Goal: Information Seeking & Learning: Find specific page/section

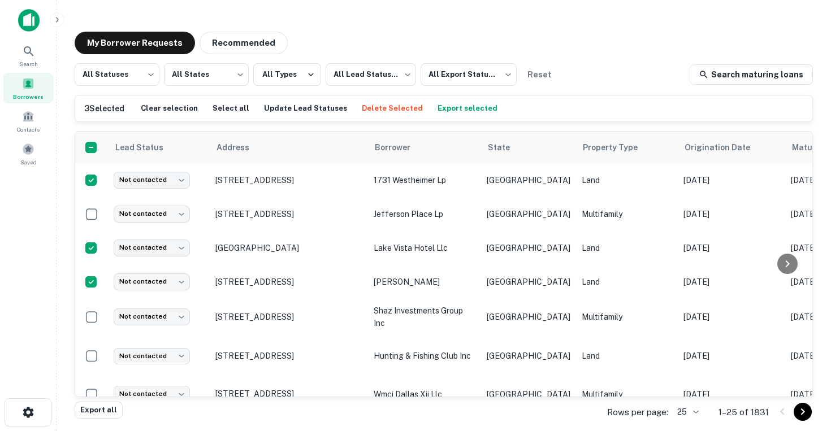
click at [689, 416] on body "Search Borrowers Contacts Saved My Borrower Requests Recommended All Statuses *…" at bounding box center [415, 215] width 831 height 431
click at [686, 328] on li "50" at bounding box center [688, 326] width 38 height 20
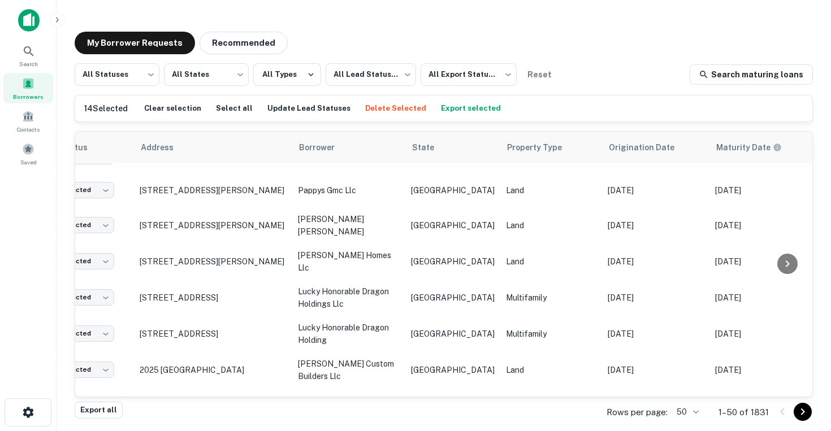
scroll to position [702, 0]
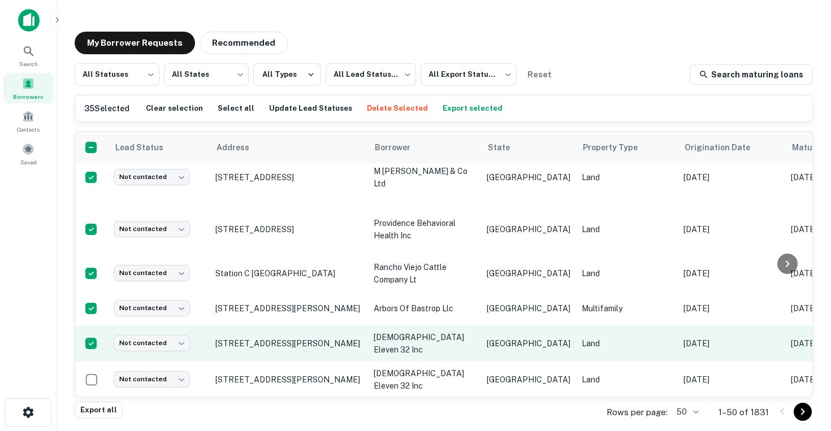
scroll to position [1084, 0]
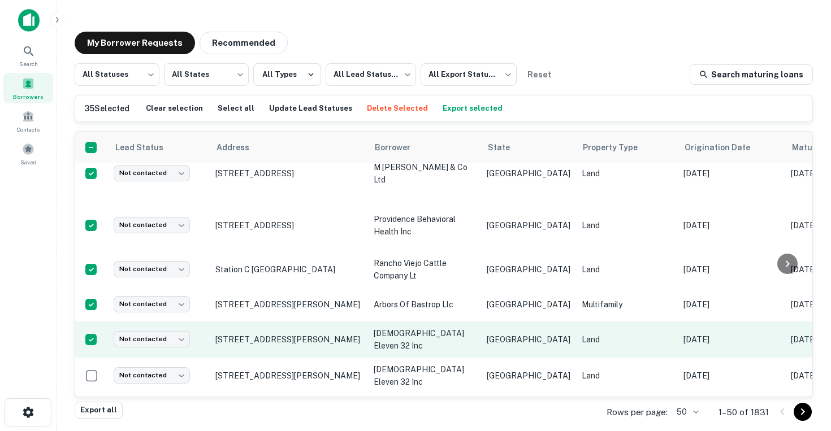
click at [92, 358] on td at bounding box center [91, 376] width 33 height 36
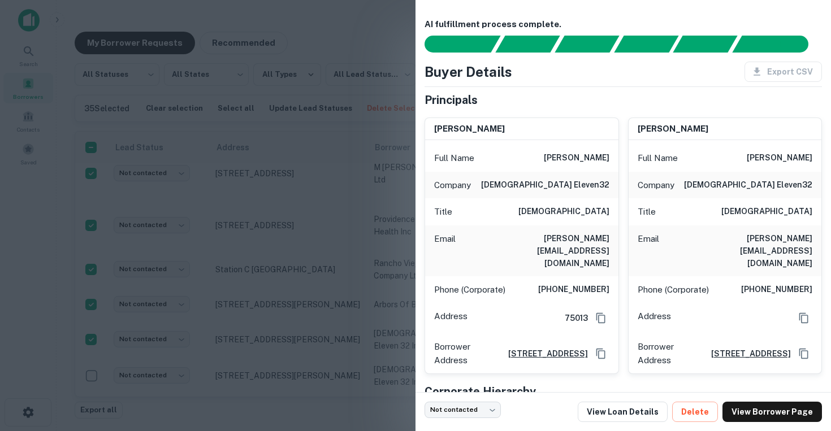
click at [192, 295] on div at bounding box center [415, 215] width 831 height 431
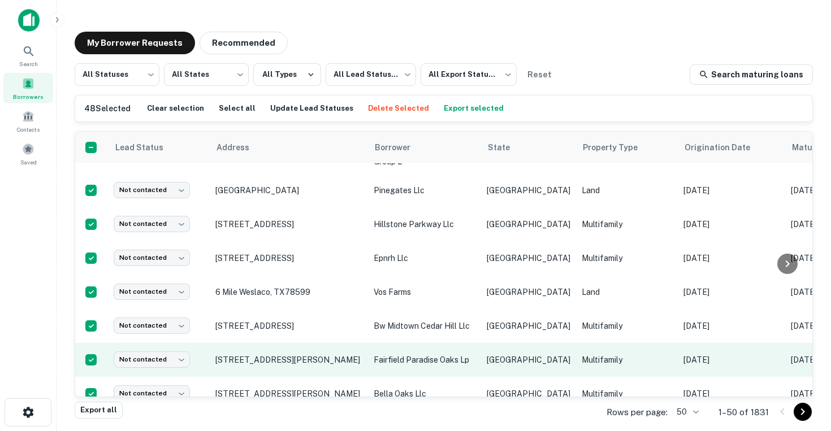
scroll to position [1527, 0]
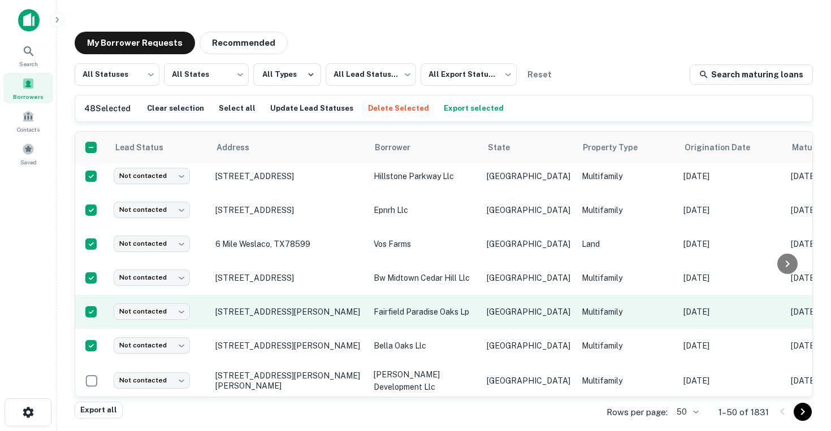
click at [90, 399] on td at bounding box center [91, 416] width 33 height 34
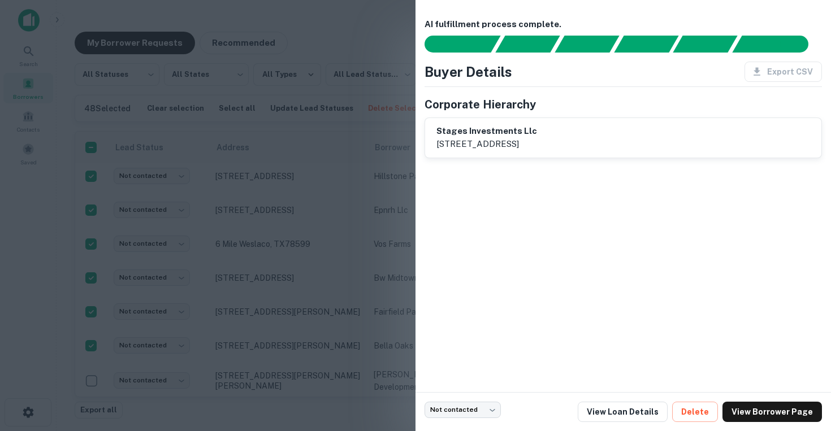
click at [90, 350] on div at bounding box center [415, 215] width 831 height 431
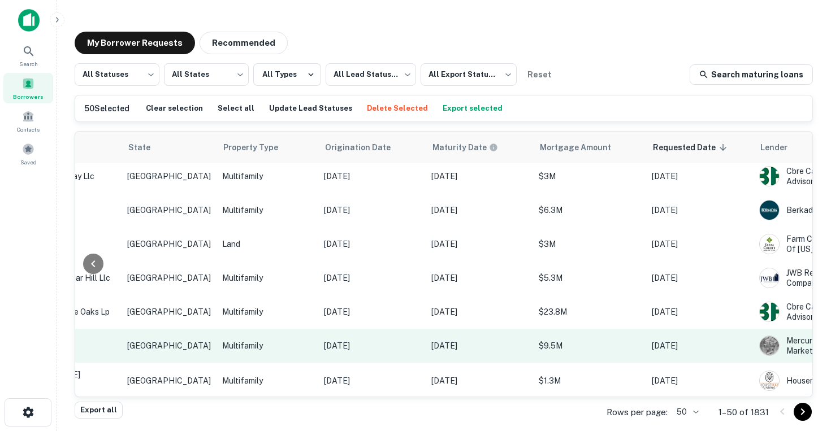
scroll to position [1527, 477]
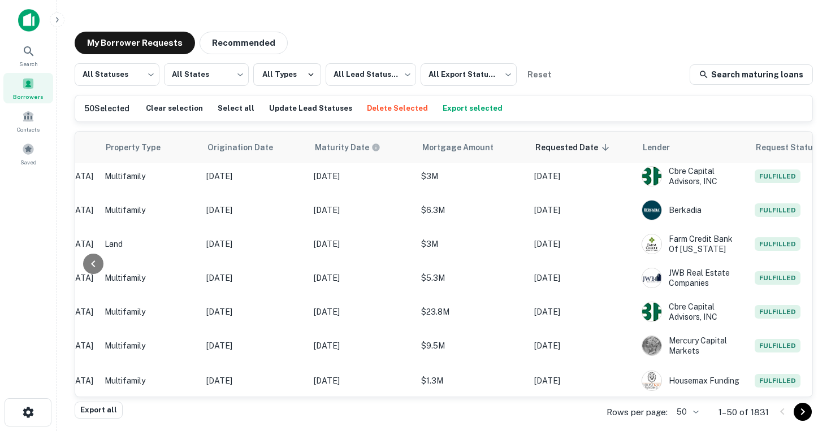
click at [799, 412] on icon "Go to next page" at bounding box center [803, 412] width 14 height 14
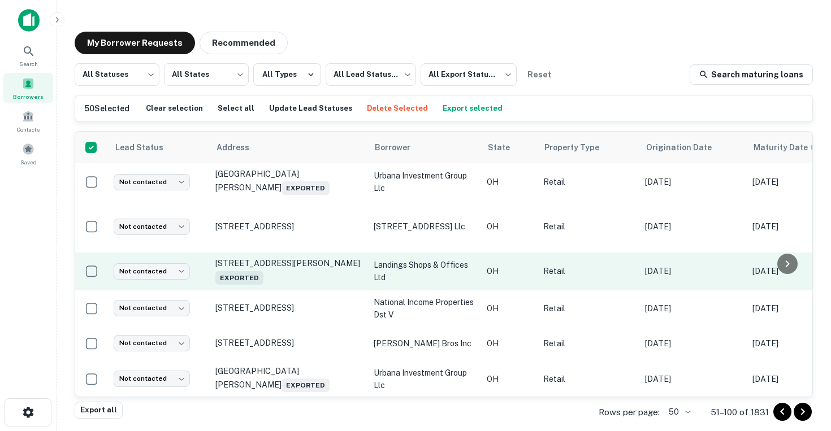
scroll to position [1569, 0]
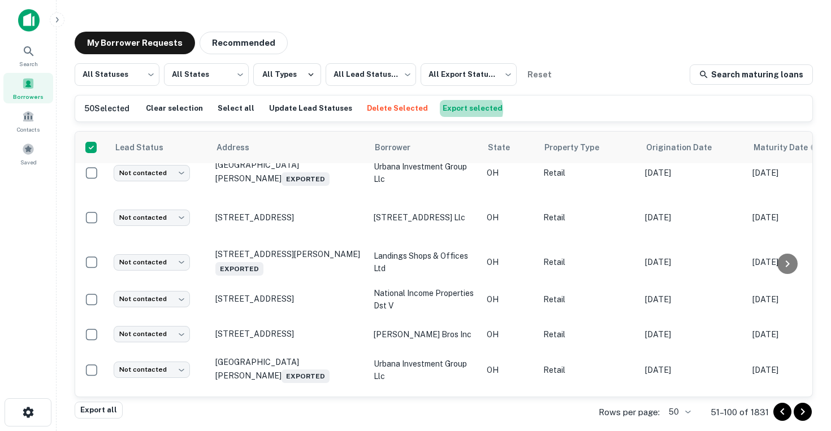
click at [449, 110] on button "Export selected" at bounding box center [473, 108] width 66 height 17
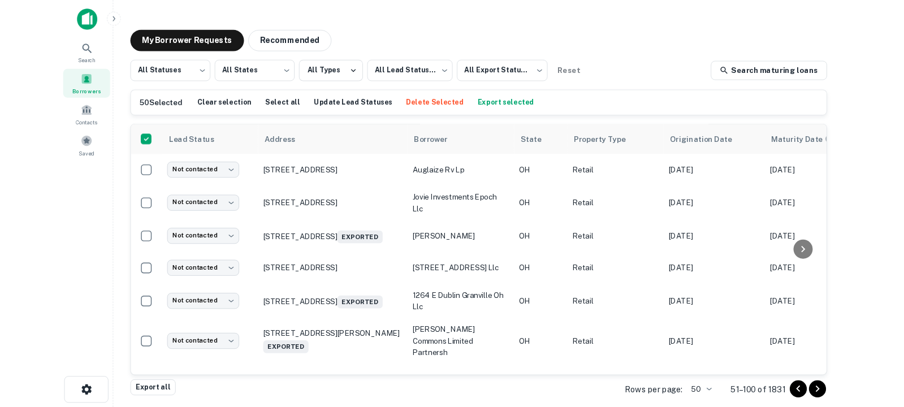
scroll to position [0, 0]
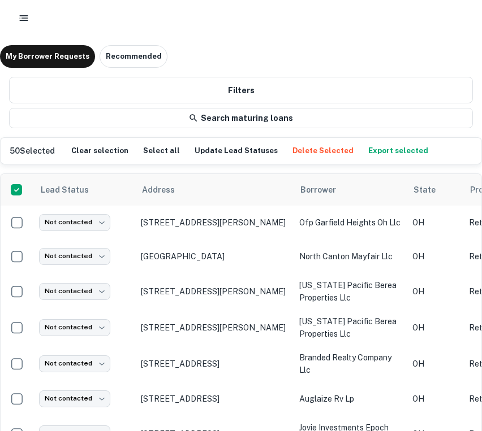
click at [445, 24] on div at bounding box center [241, 18] width 455 height 20
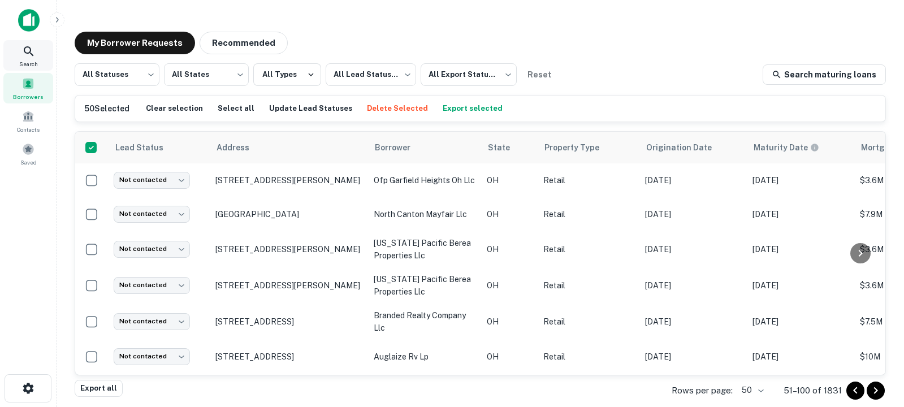
click at [36, 50] on div "Search" at bounding box center [28, 55] width 50 height 31
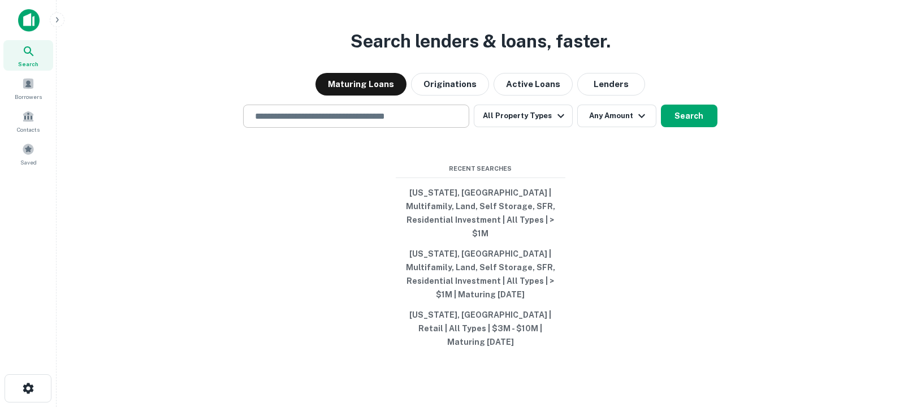
click at [360, 123] on input "text" at bounding box center [356, 116] width 216 height 13
click at [308, 123] on input "text" at bounding box center [356, 116] width 216 height 13
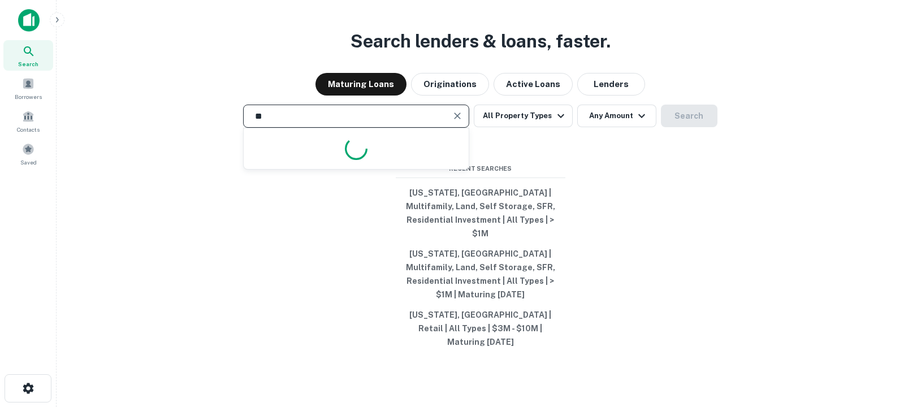
type input "*"
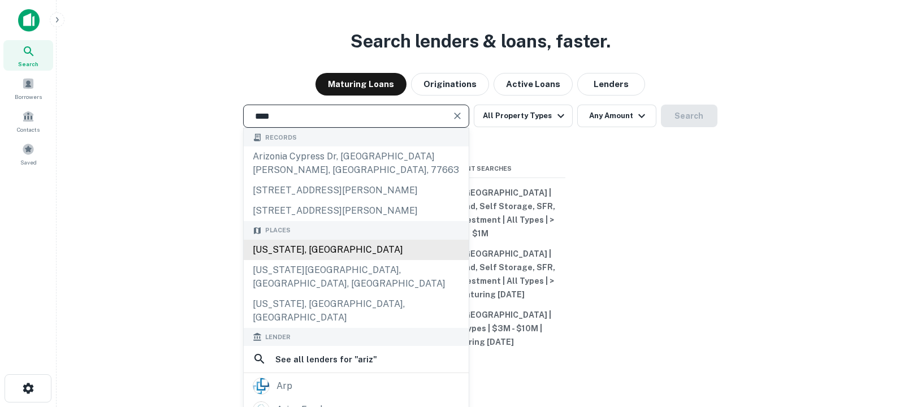
click at [309, 255] on div "Arizona, USA" at bounding box center [356, 250] width 225 height 20
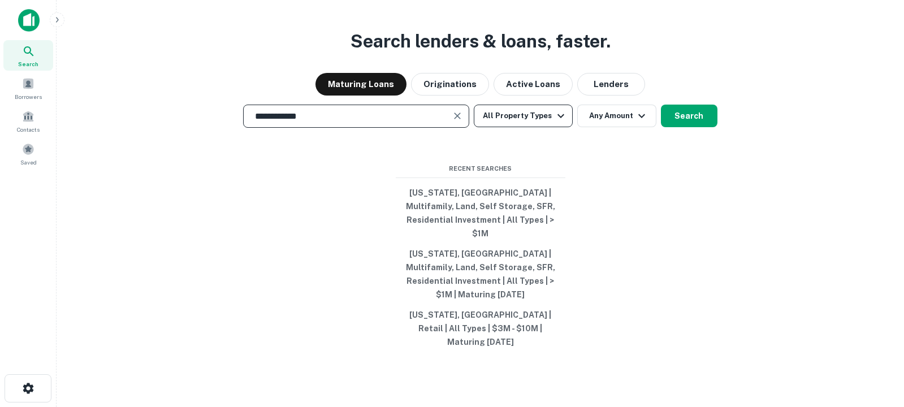
type input "**********"
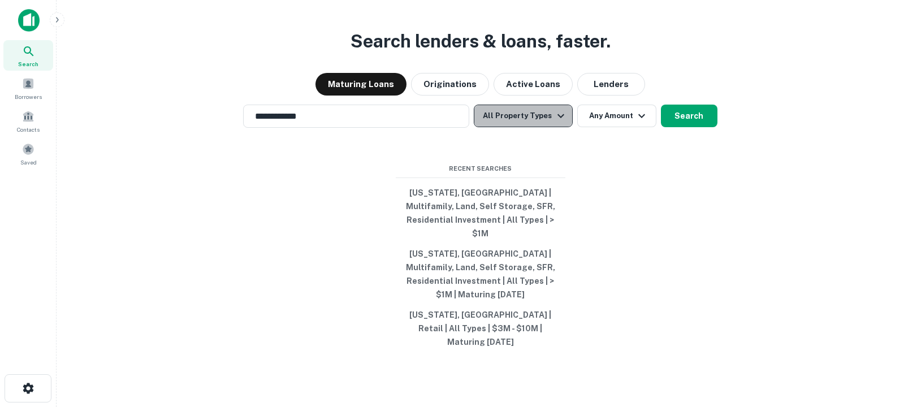
click at [554, 123] on icon "button" at bounding box center [561, 116] width 14 height 14
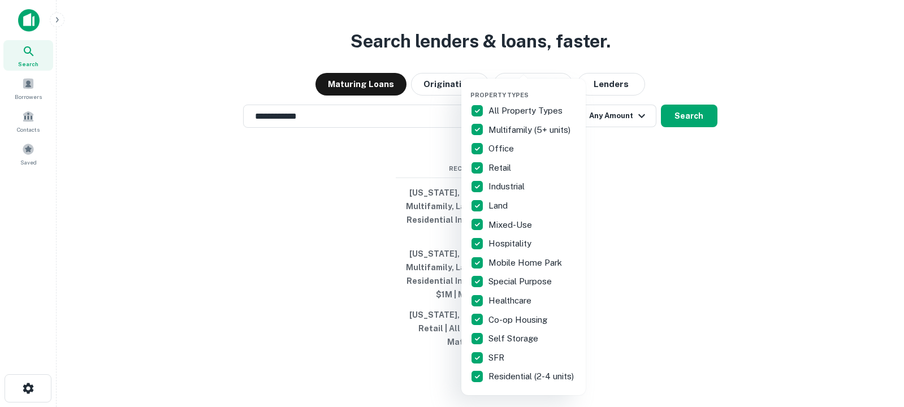
click at [531, 112] on p "All Property Types" at bounding box center [526, 111] width 76 height 14
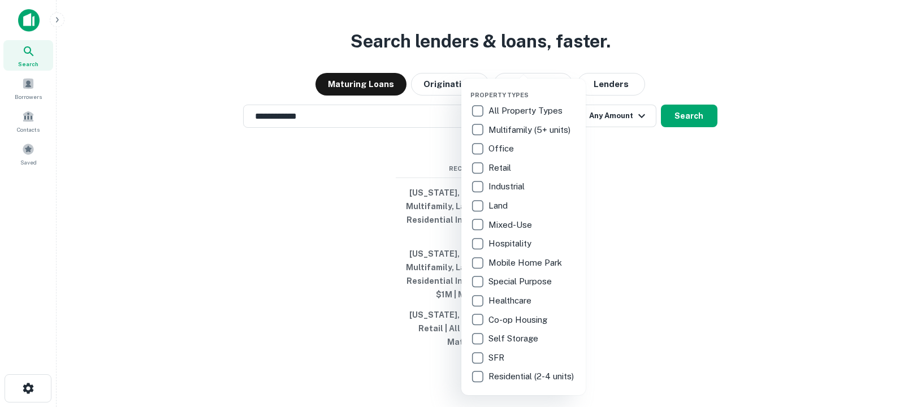
click at [525, 126] on p "Multifamily (5+ units)" at bounding box center [530, 130] width 84 height 14
click at [501, 168] on p "Retail" at bounding box center [500, 168] width 25 height 14
click at [499, 356] on p "SFR" at bounding box center [497, 358] width 18 height 14
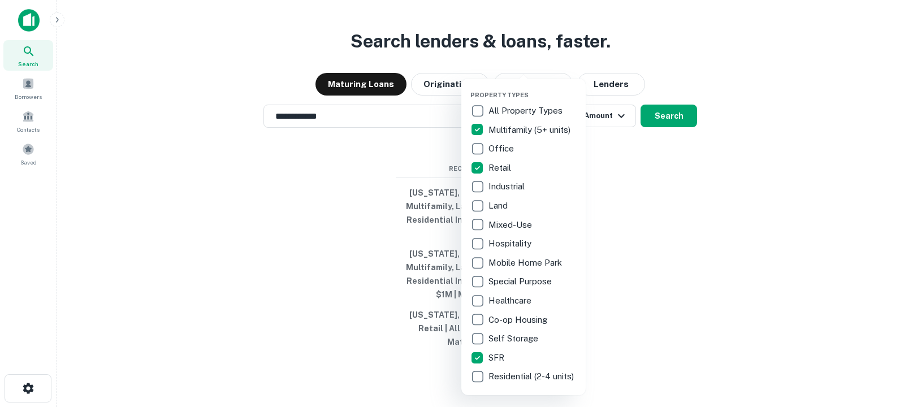
click at [497, 383] on p "Residential (2-4 units)" at bounding box center [532, 377] width 88 height 14
click at [504, 336] on p "Self Storage" at bounding box center [514, 339] width 52 height 14
click at [494, 184] on p "Industrial" at bounding box center [507, 187] width 38 height 14
click at [493, 203] on p "Land" at bounding box center [498, 206] width 21 height 14
click at [670, 140] on div at bounding box center [452, 203] width 904 height 407
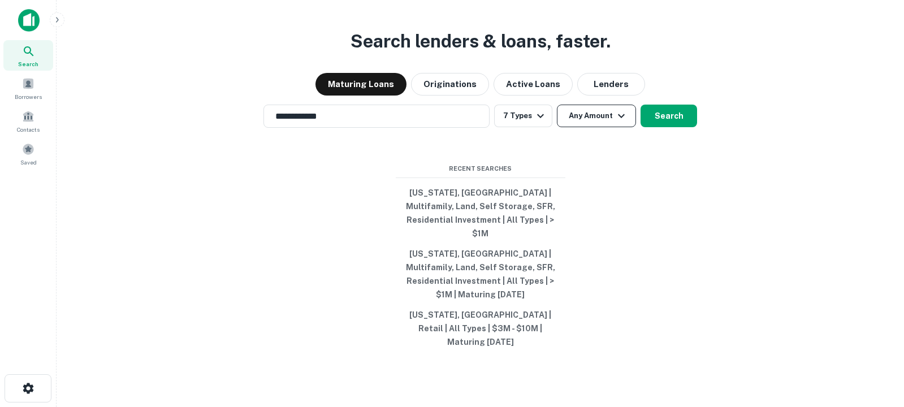
click at [615, 123] on icon "button" at bounding box center [622, 116] width 14 height 14
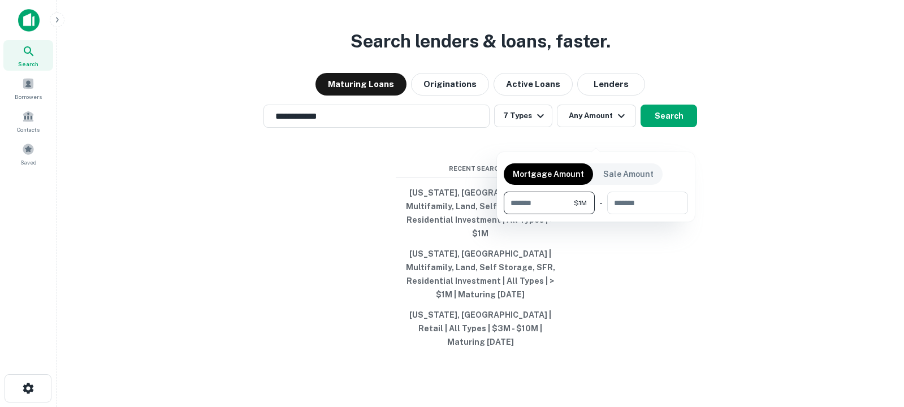
type input "*******"
click at [602, 147] on div at bounding box center [452, 203] width 904 height 407
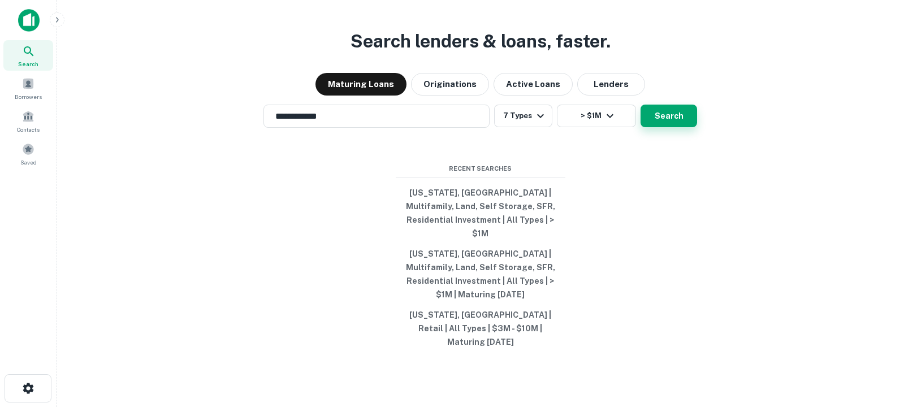
click at [668, 127] on button "Search" at bounding box center [669, 116] width 57 height 23
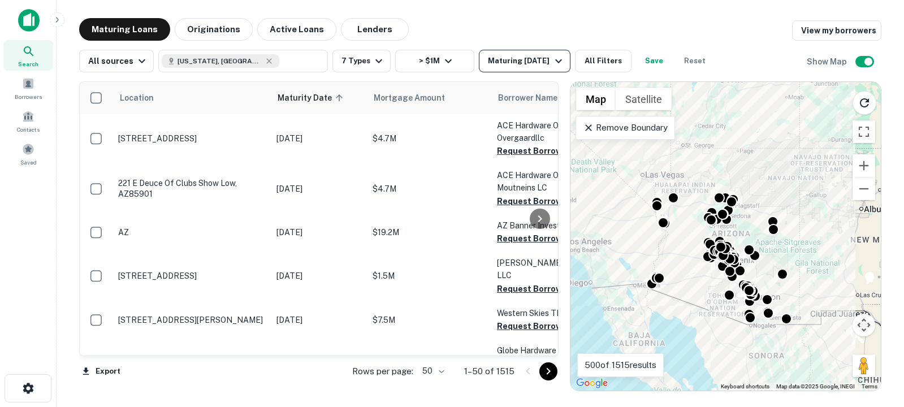
click at [545, 66] on div "Maturing In 1 Year" at bounding box center [526, 61] width 77 height 14
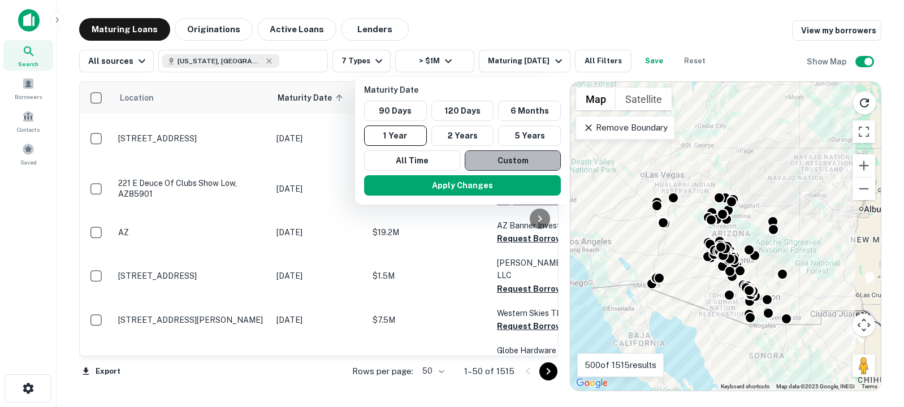
click at [503, 164] on button "Custom" at bounding box center [513, 160] width 96 height 20
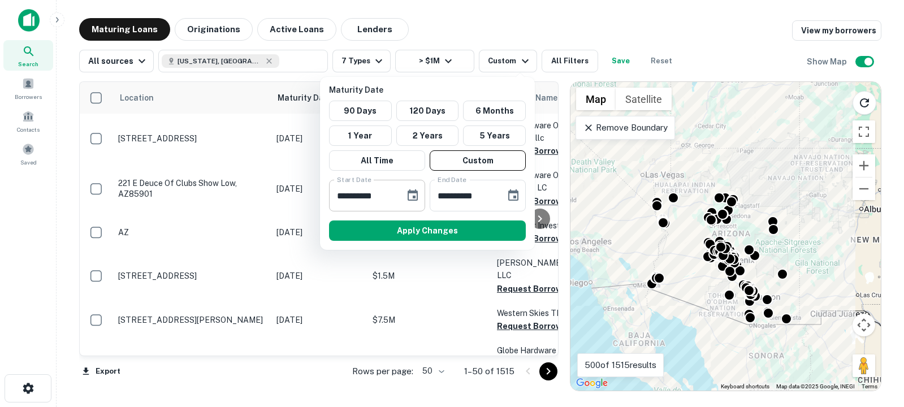
click at [411, 196] on icon "Choose date, selected date is Sep 10, 2025" at bounding box center [413, 196] width 14 height 14
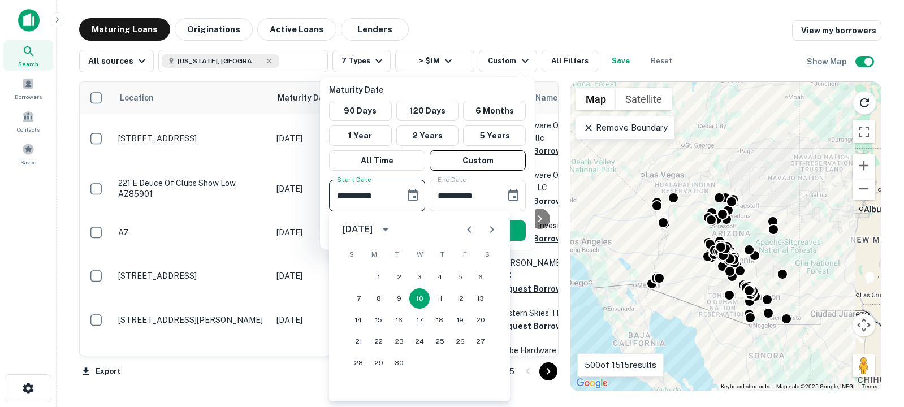
click at [494, 231] on icon "Next month" at bounding box center [492, 230] width 14 height 14
click at [400, 365] on button "30" at bounding box center [399, 363] width 20 height 20
type input "**********"
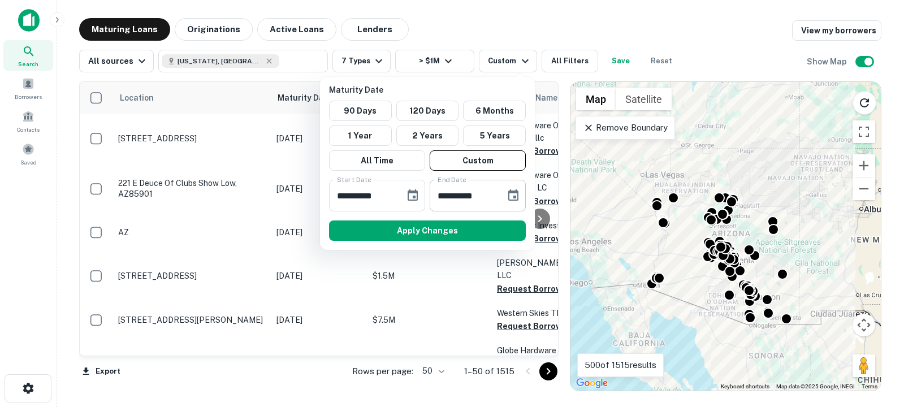
click at [514, 199] on icon "Choose date, selected date is Mar 9, 2026" at bounding box center [514, 196] width 14 height 14
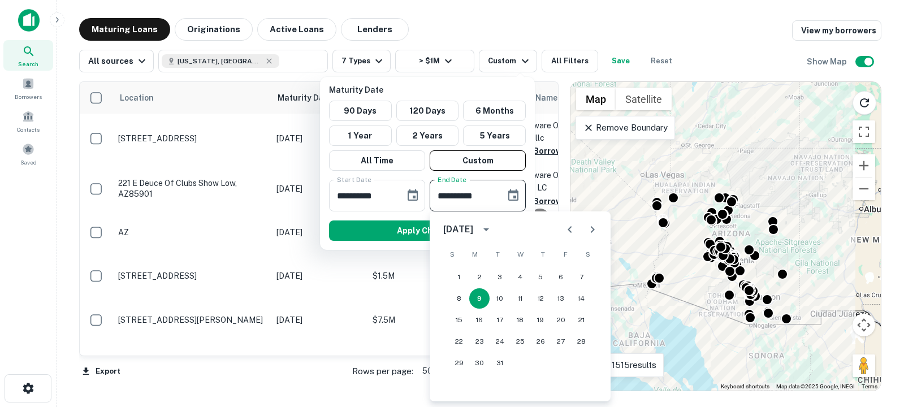
click at [575, 230] on icon "Previous month" at bounding box center [570, 230] width 14 height 14
click at [596, 226] on icon "Next month" at bounding box center [593, 230] width 14 height 14
click at [563, 364] on button "30" at bounding box center [561, 363] width 20 height 20
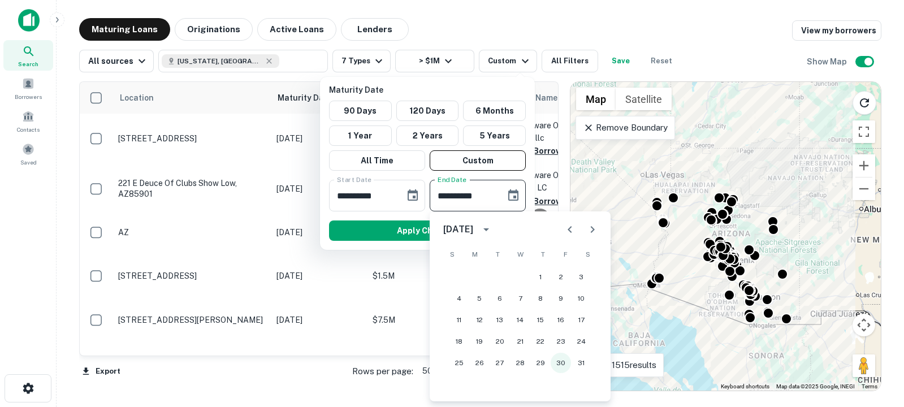
type input "**********"
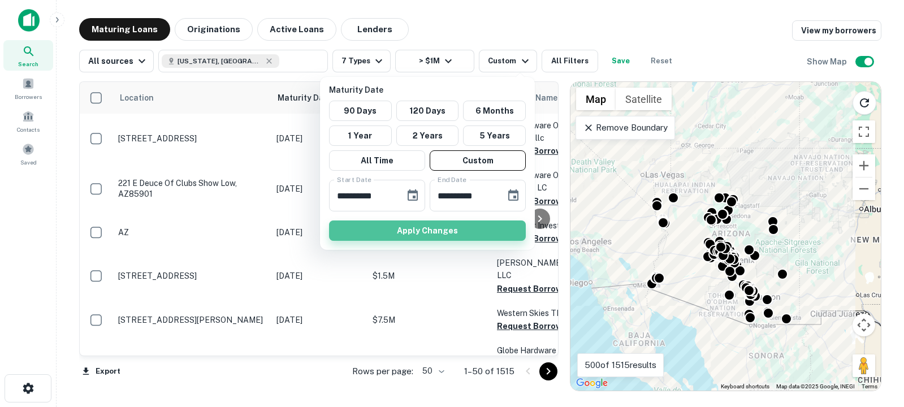
click at [456, 231] on button "Apply Changes" at bounding box center [427, 230] width 197 height 20
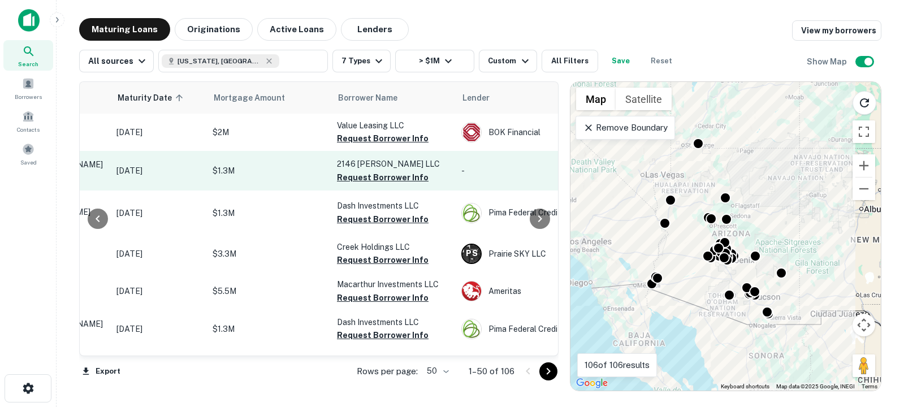
scroll to position [0, 137]
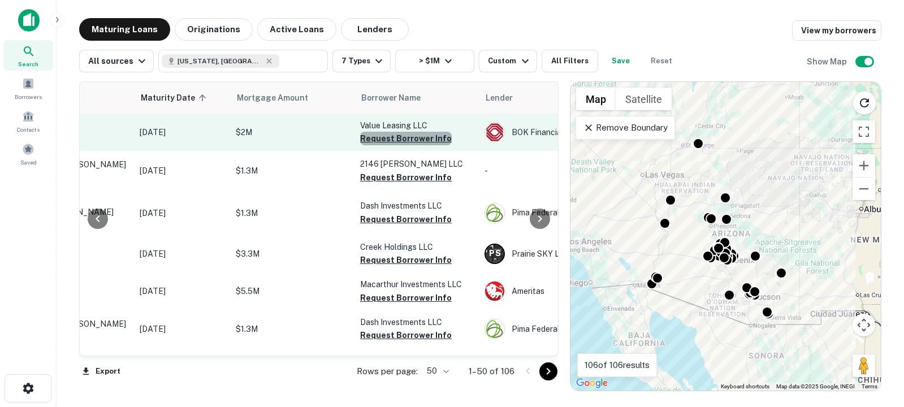
click at [423, 141] on button "Request Borrower Info" at bounding box center [406, 139] width 92 height 14
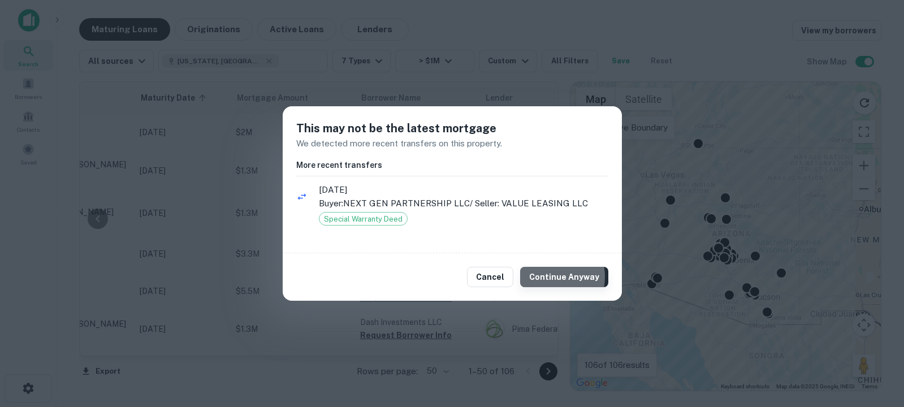
click at [547, 276] on button "Continue Anyway" at bounding box center [564, 277] width 88 height 20
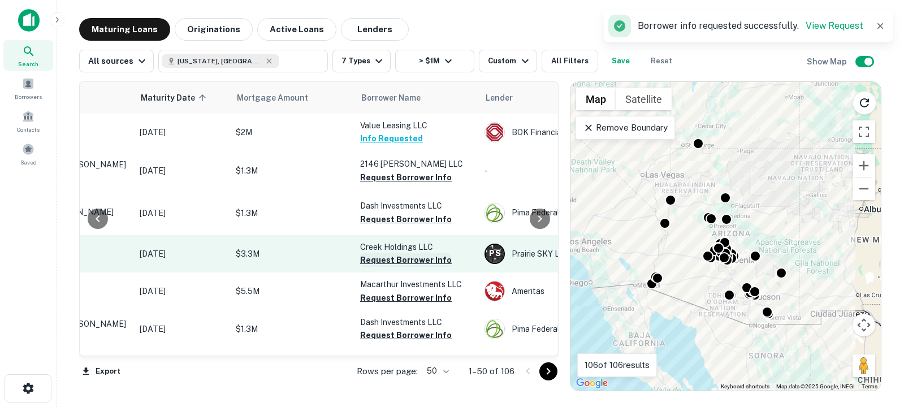
click at [416, 183] on button "Request Borrower Info" at bounding box center [406, 178] width 92 height 14
click at [393, 262] on button "Request Borrower Info" at bounding box center [406, 260] width 92 height 14
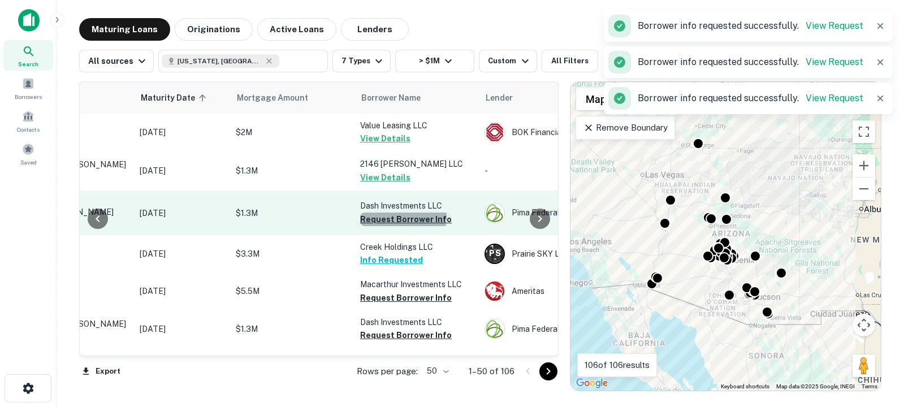
click at [385, 220] on button "Request Borrower Info" at bounding box center [406, 220] width 92 height 14
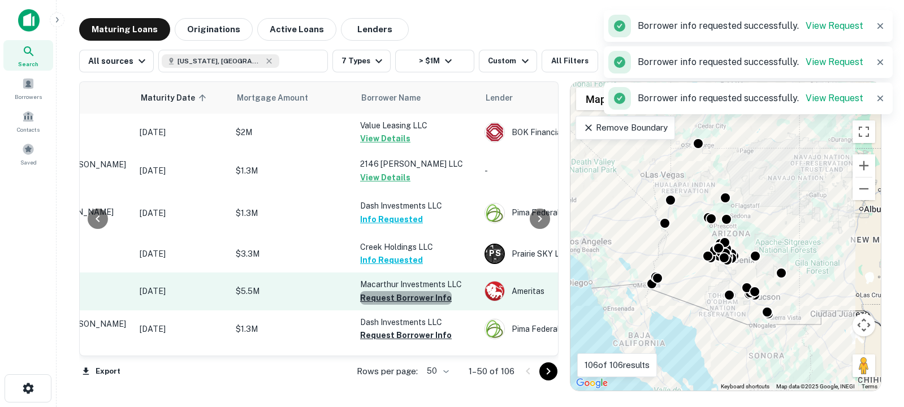
click at [406, 302] on button "Request Borrower Info" at bounding box center [406, 298] width 92 height 14
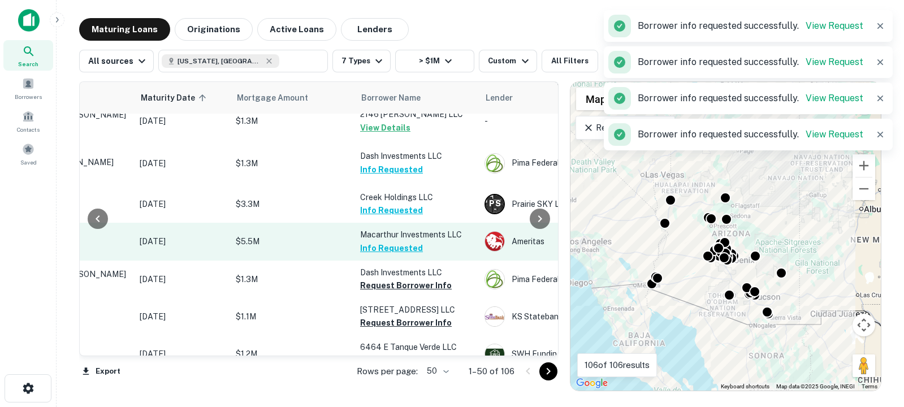
scroll to position [61, 137]
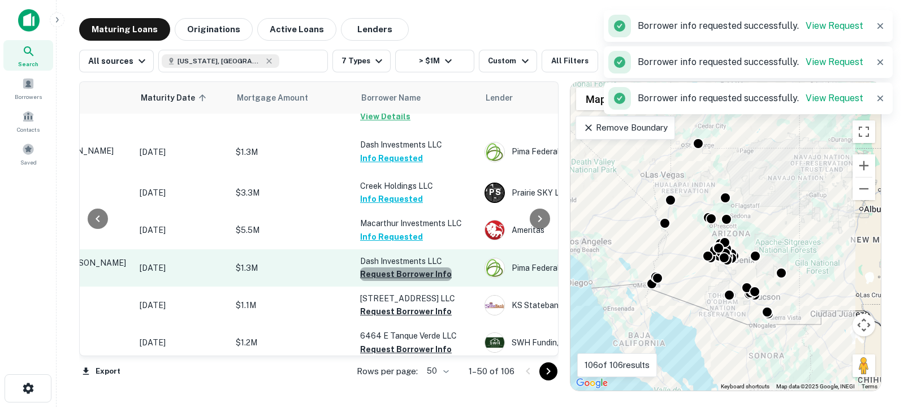
click at [410, 274] on button "Request Borrower Info" at bounding box center [406, 274] width 92 height 14
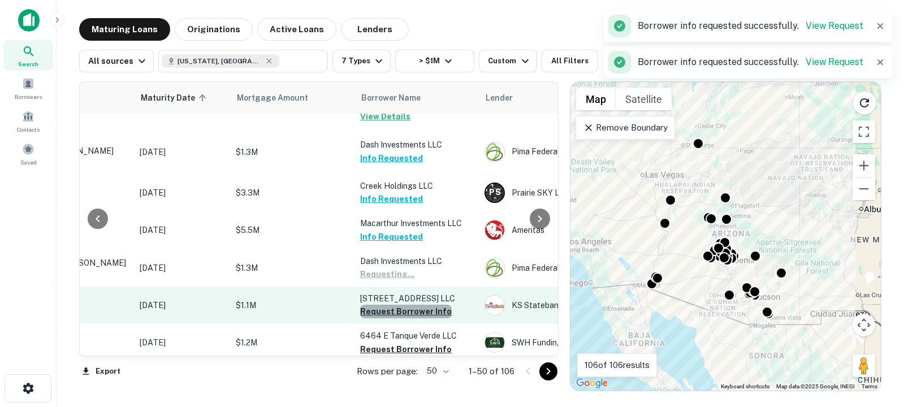
click at [407, 315] on button "Request Borrower Info" at bounding box center [406, 312] width 92 height 14
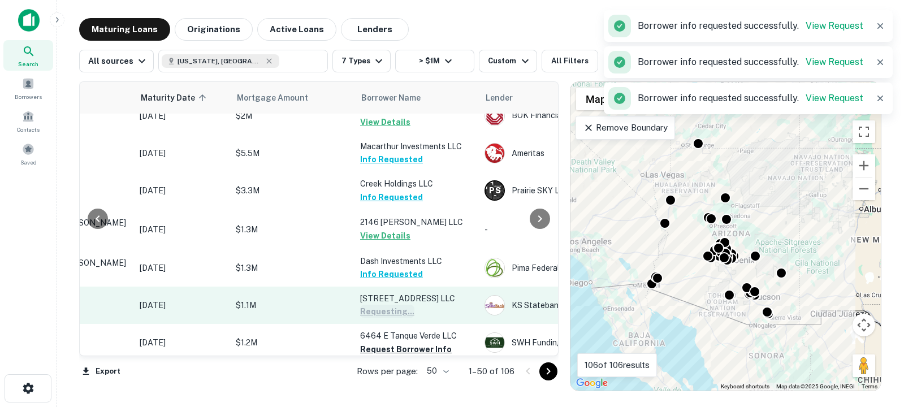
scroll to position [96, 137]
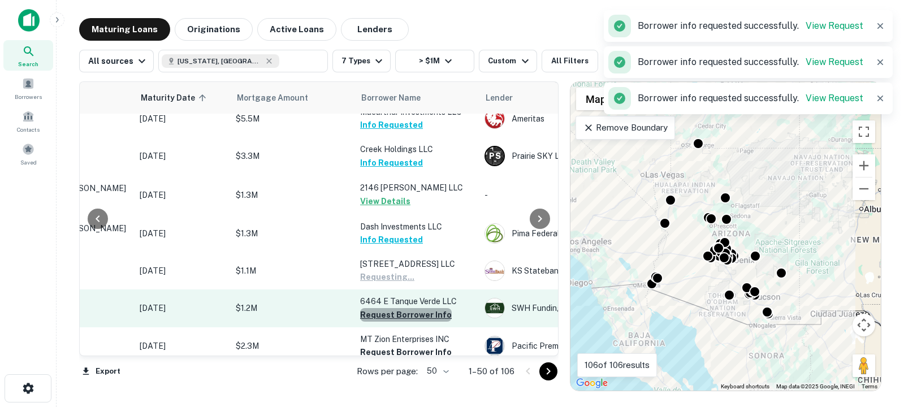
click at [407, 314] on button "Request Borrower Info" at bounding box center [406, 315] width 92 height 14
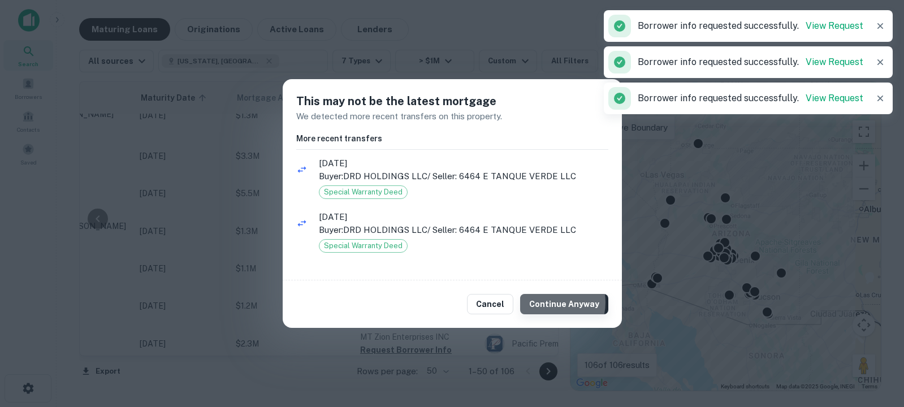
click at [550, 302] on button "Continue Anyway" at bounding box center [564, 304] width 88 height 20
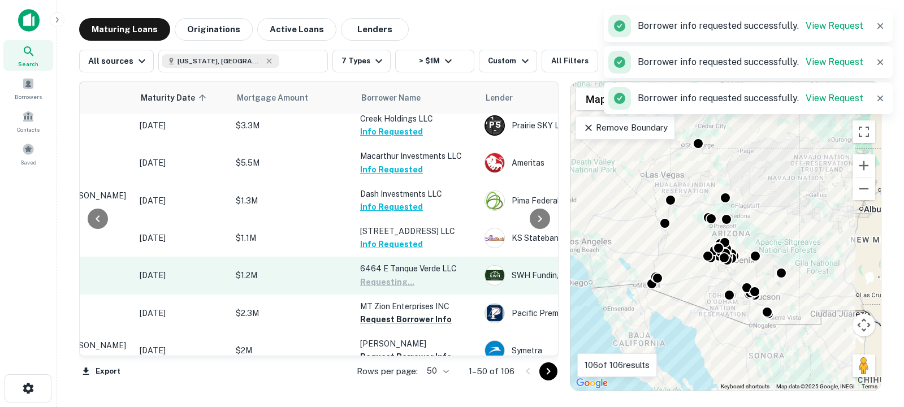
scroll to position [141, 137]
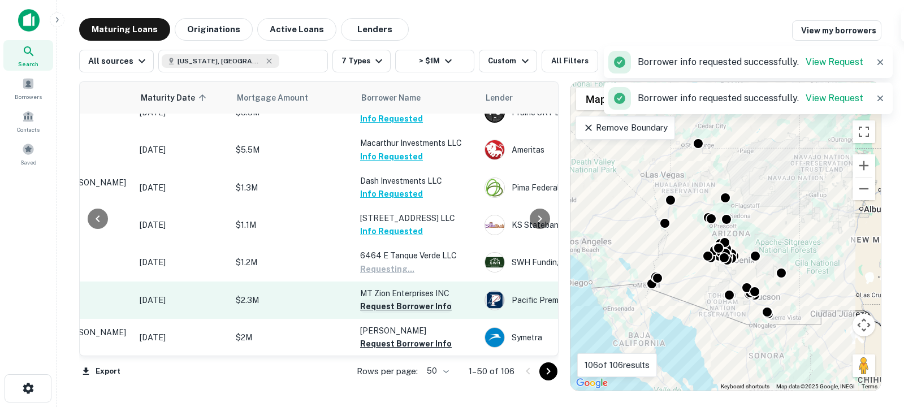
click at [424, 305] on button "Request Borrower Info" at bounding box center [406, 307] width 92 height 14
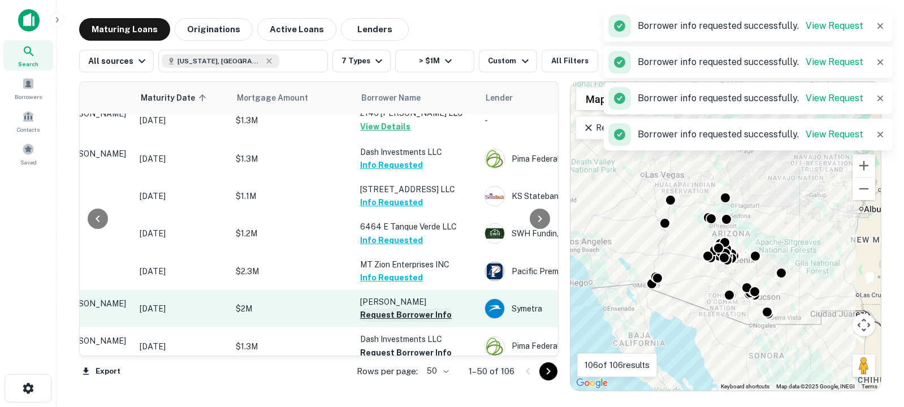
click at [413, 313] on button "Request Borrower Info" at bounding box center [406, 315] width 92 height 14
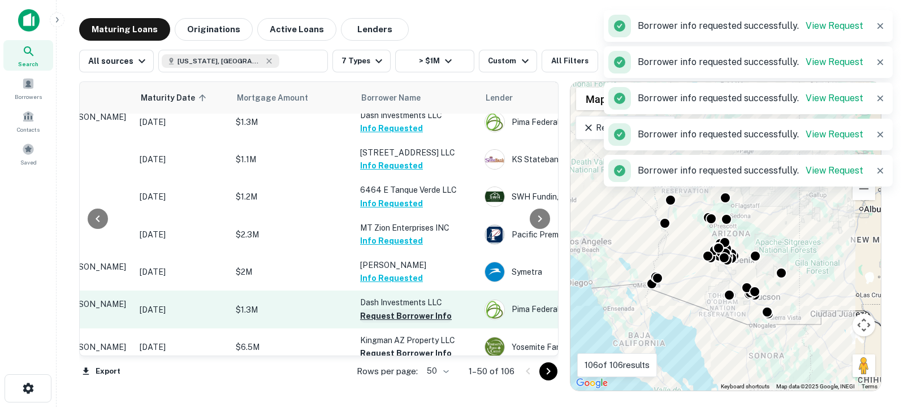
click at [412, 315] on button "Request Borrower Info" at bounding box center [406, 316] width 92 height 14
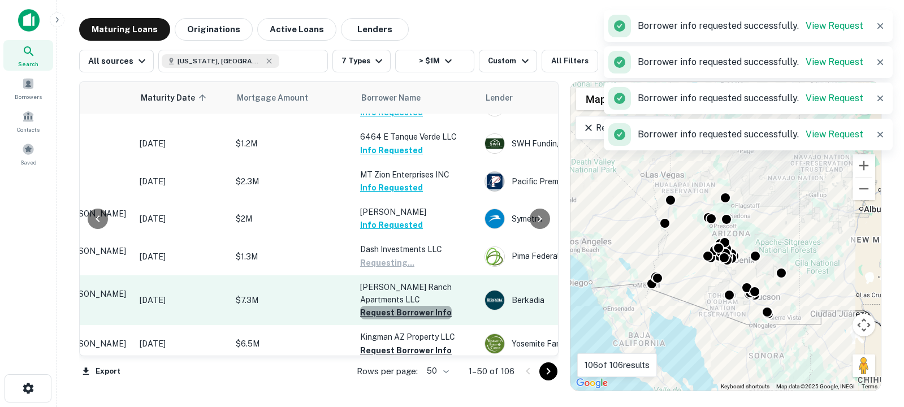
click at [413, 312] on button "Request Borrower Info" at bounding box center [406, 313] width 92 height 14
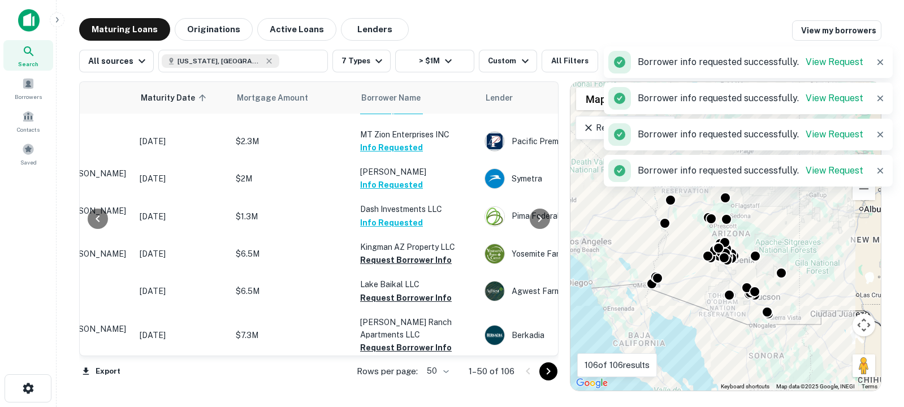
scroll to position [301, 137]
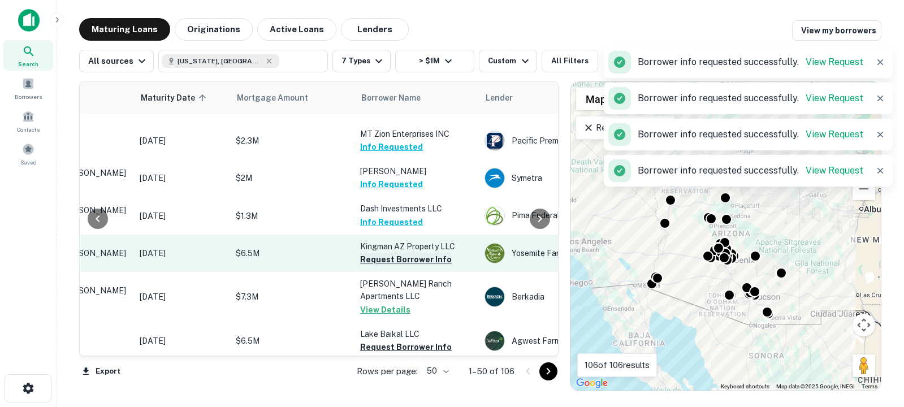
click at [405, 258] on button "Request Borrower Info" at bounding box center [406, 260] width 92 height 14
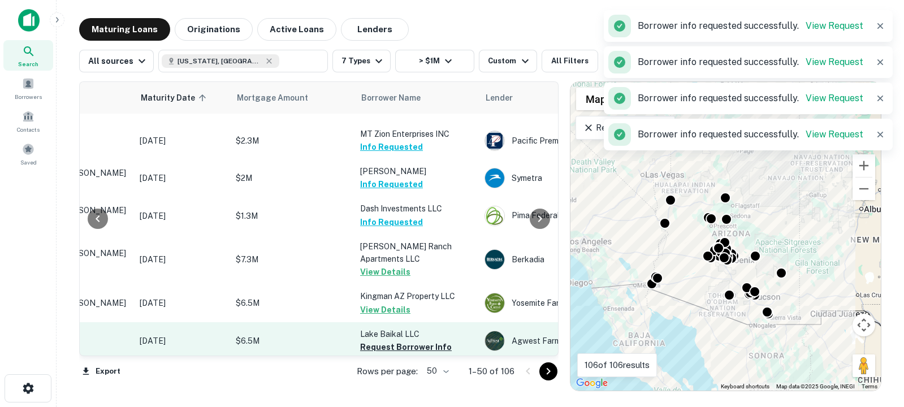
scroll to position [330, 137]
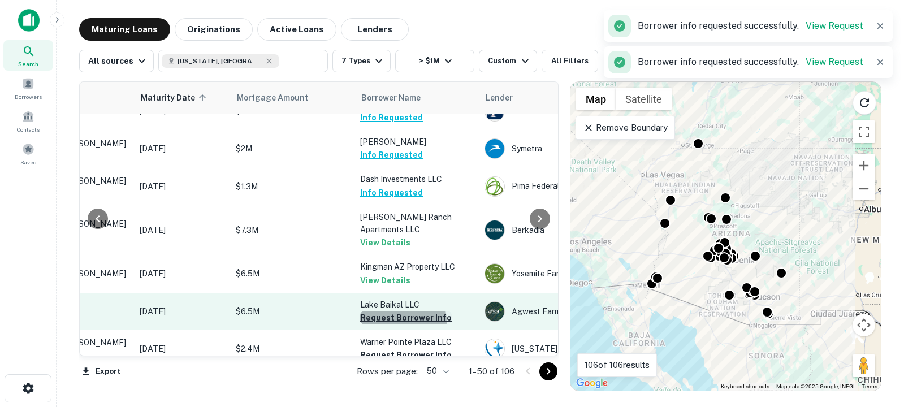
click at [394, 325] on button "Request Borrower Info" at bounding box center [406, 318] width 92 height 14
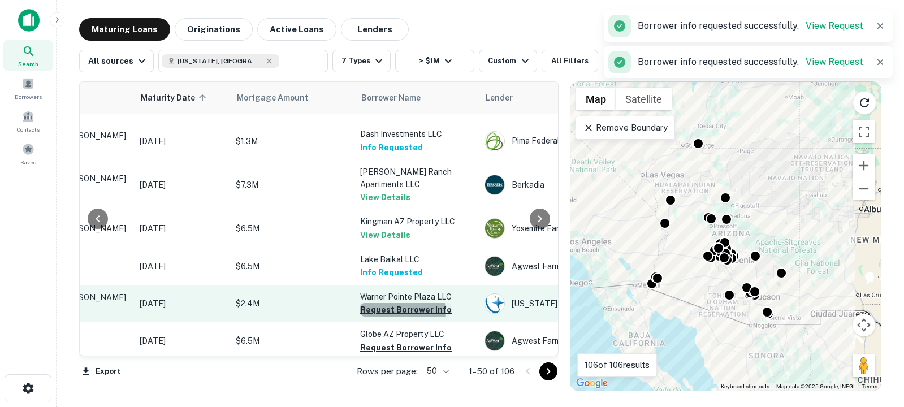
click at [391, 317] on button "Request Borrower Info" at bounding box center [406, 310] width 92 height 14
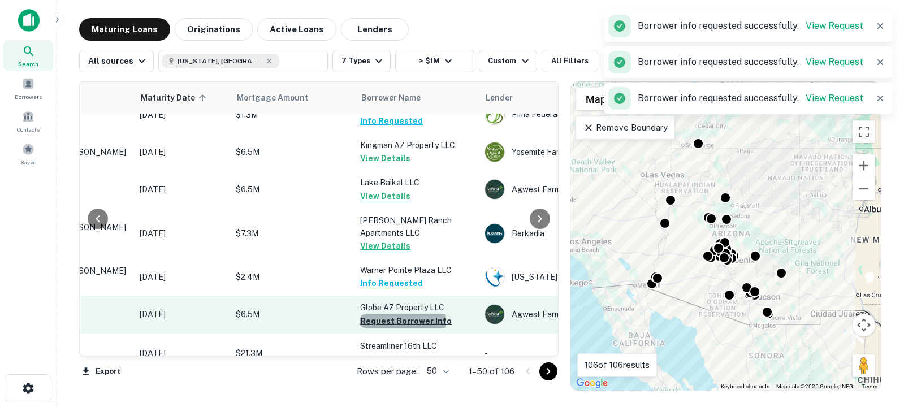
click at [388, 328] on button "Request Borrower Info" at bounding box center [406, 321] width 92 height 14
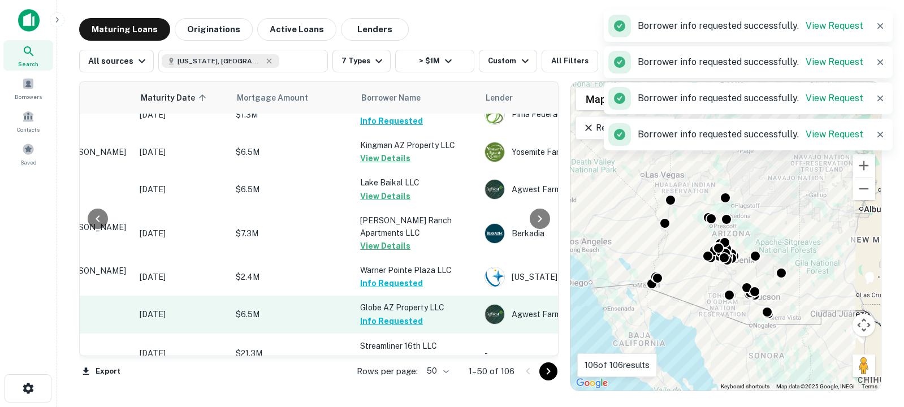
scroll to position [455, 137]
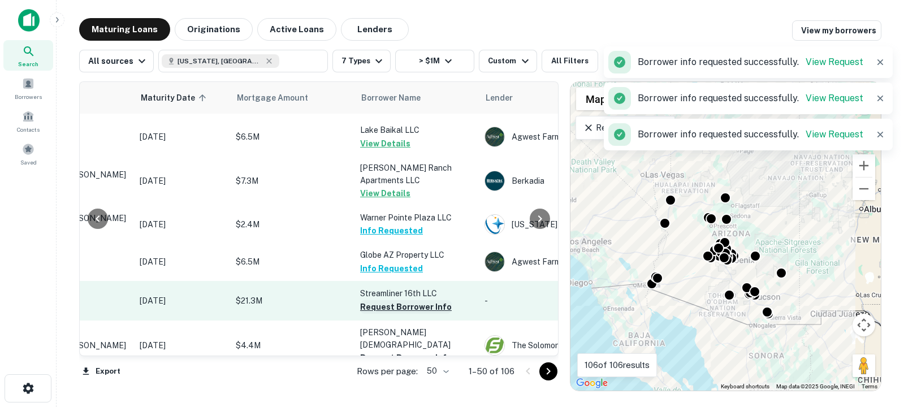
click at [391, 314] on button "Request Borrower Info" at bounding box center [406, 307] width 92 height 14
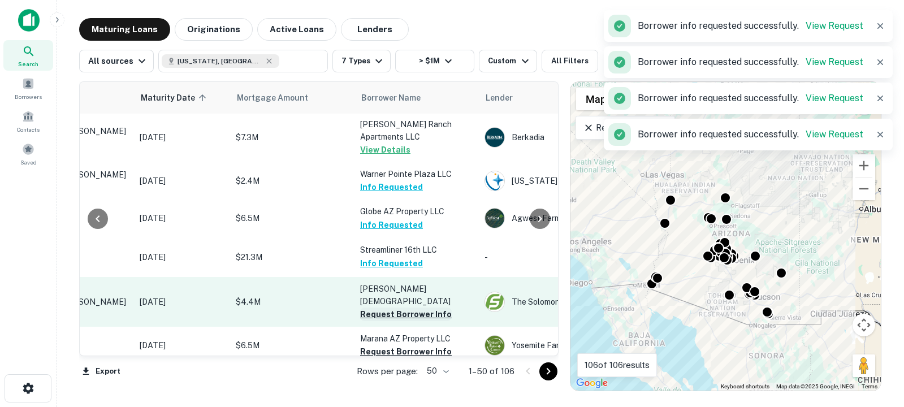
click at [390, 308] on button "Request Borrower Info" at bounding box center [406, 315] width 92 height 14
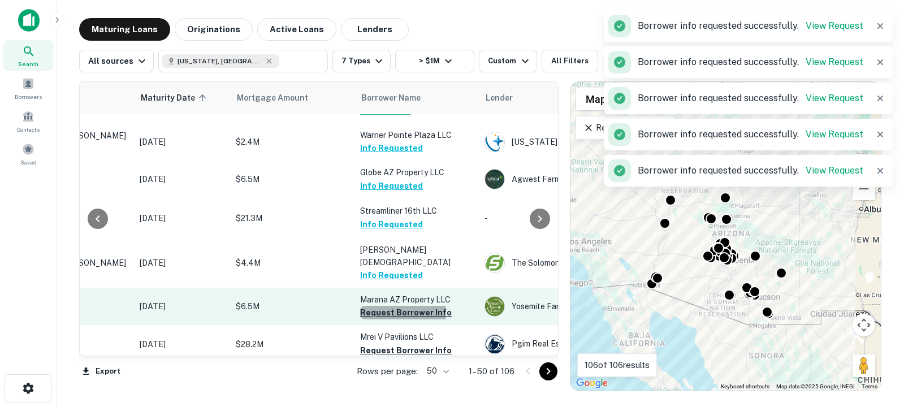
click at [390, 306] on button "Request Borrower Info" at bounding box center [406, 313] width 92 height 14
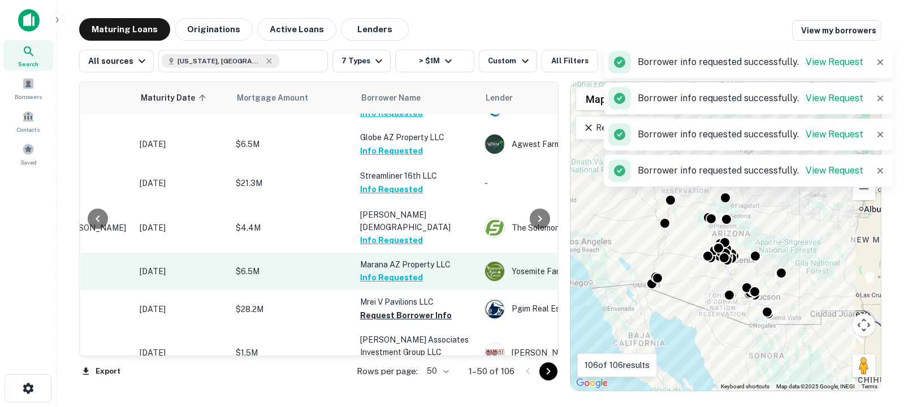
scroll to position [583, 137]
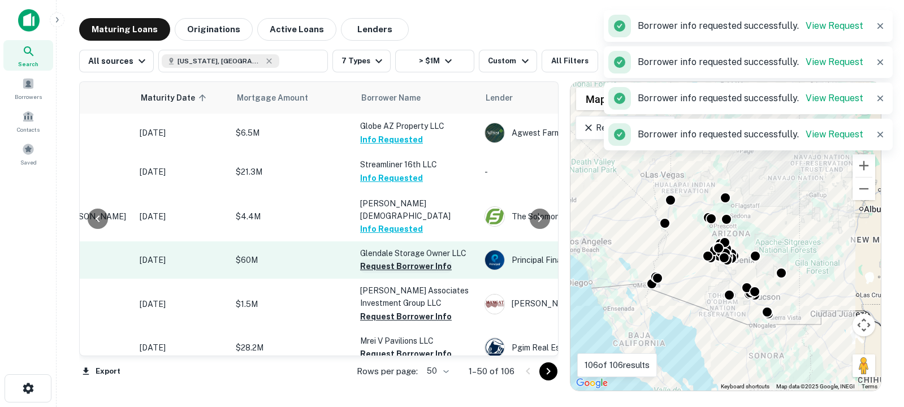
click at [388, 259] on button "Request Borrower Info" at bounding box center [406, 266] width 92 height 14
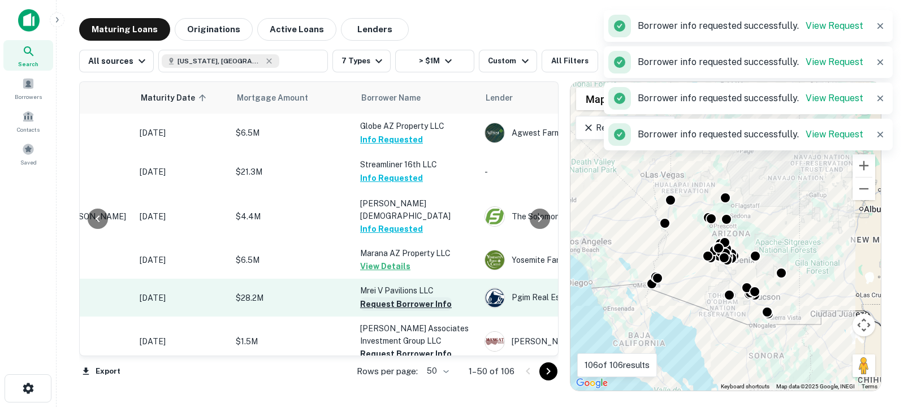
click at [399, 299] on button "Request Borrower Info" at bounding box center [406, 304] width 92 height 14
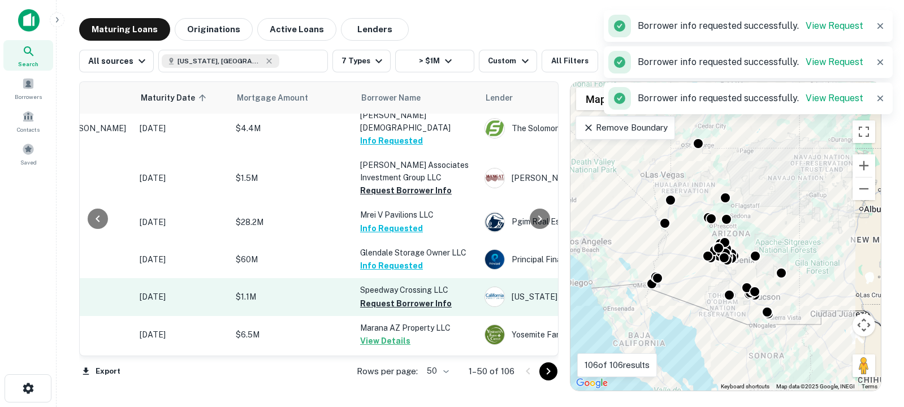
scroll to position [672, 137]
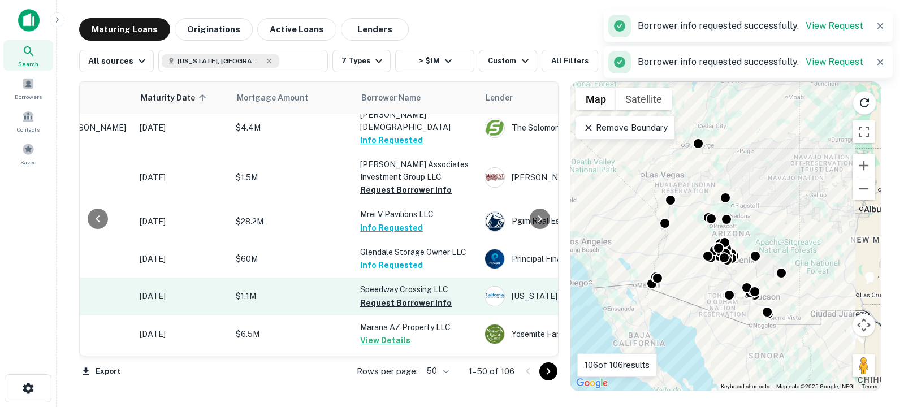
click at [410, 297] on button "Request Borrower Info" at bounding box center [406, 303] width 92 height 14
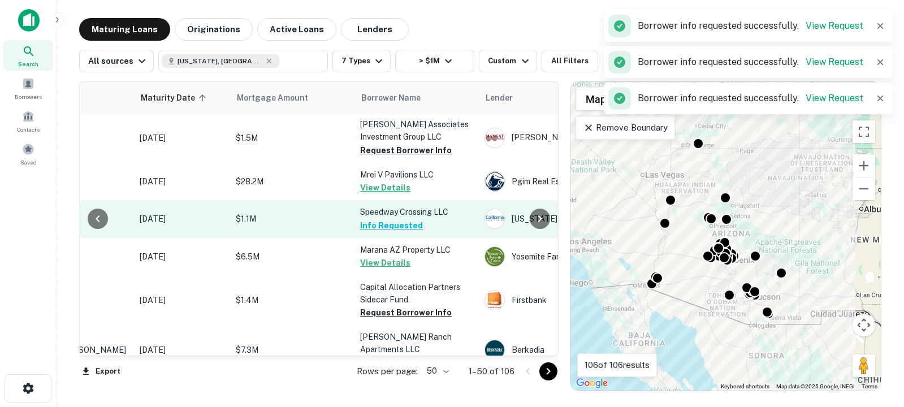
scroll to position [751, 137]
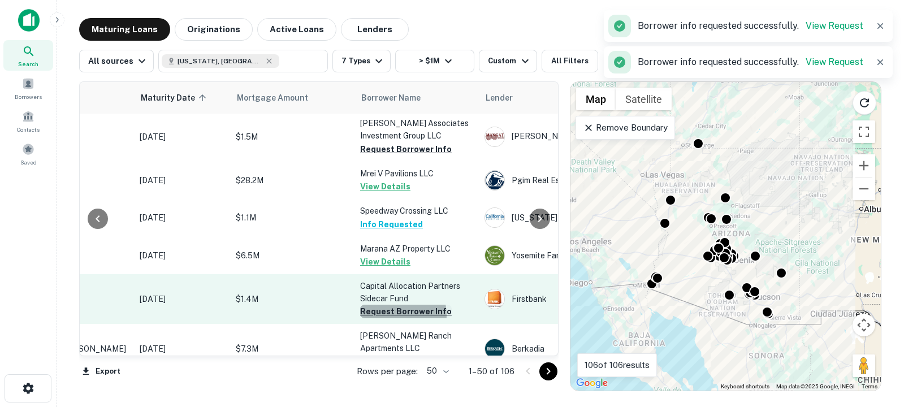
click at [394, 309] on button "Request Borrower Info" at bounding box center [406, 312] width 92 height 14
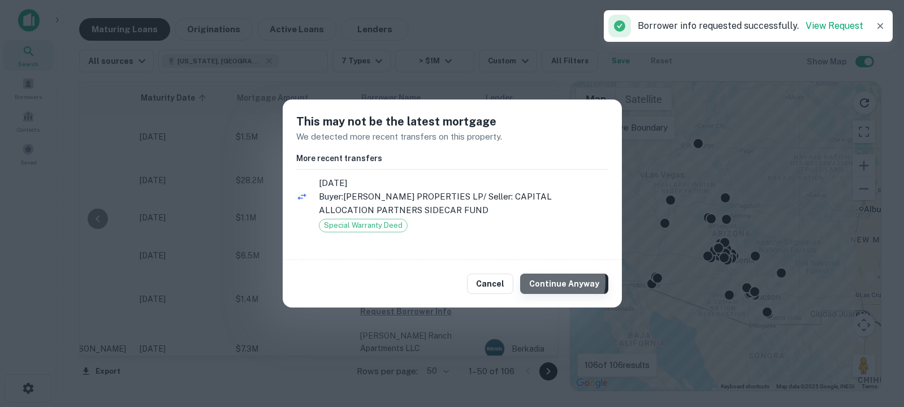
click at [546, 281] on button "Continue Anyway" at bounding box center [564, 284] width 88 height 20
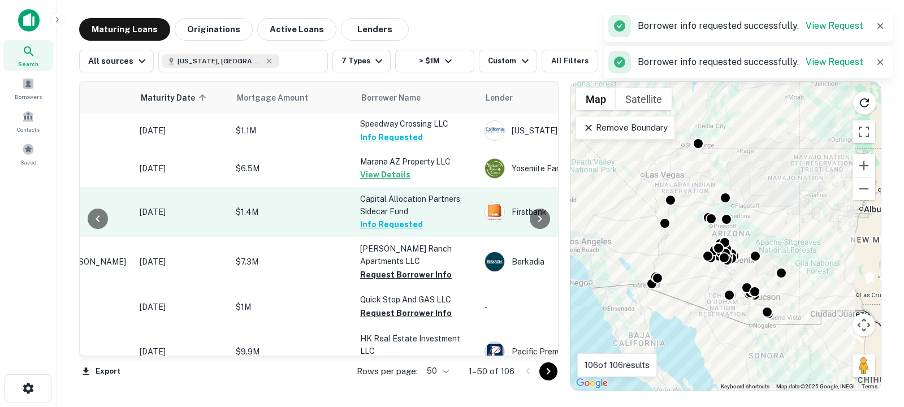
scroll to position [840, 137]
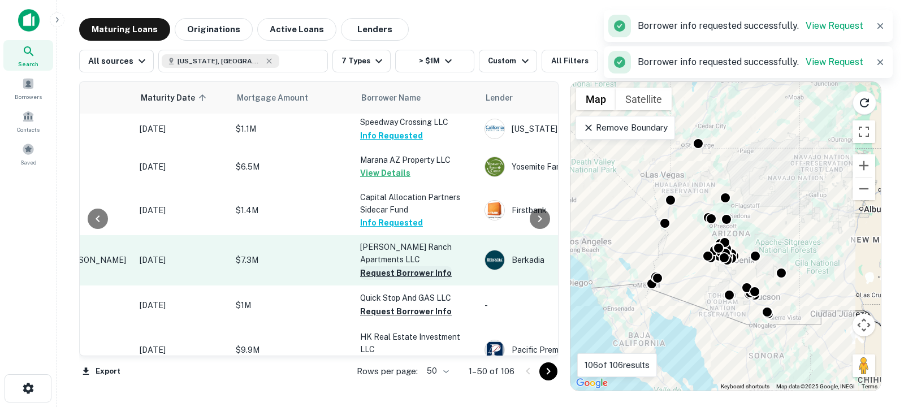
click at [405, 273] on button "Request Borrower Info" at bounding box center [406, 273] width 92 height 14
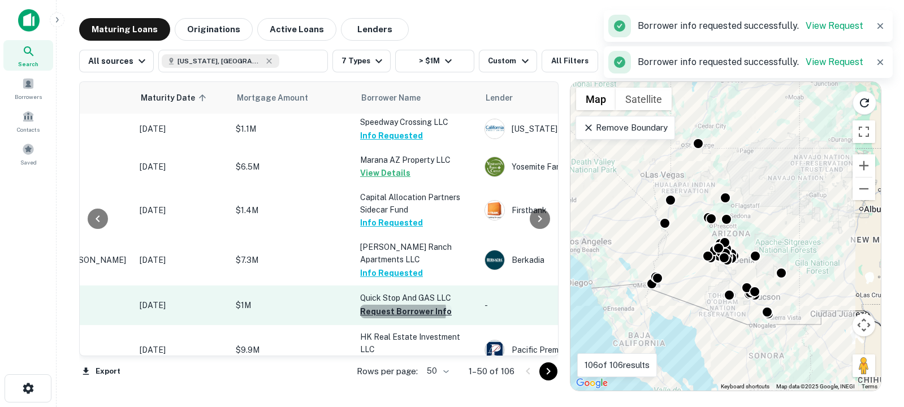
click at [394, 305] on button "Request Borrower Info" at bounding box center [406, 312] width 92 height 14
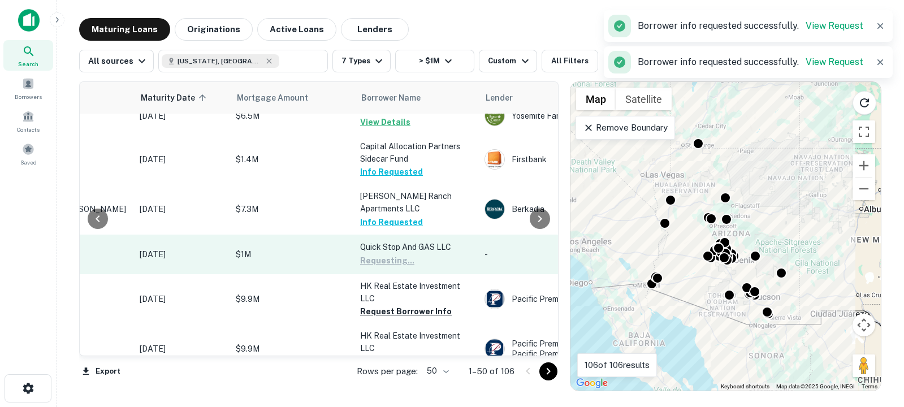
scroll to position [892, 137]
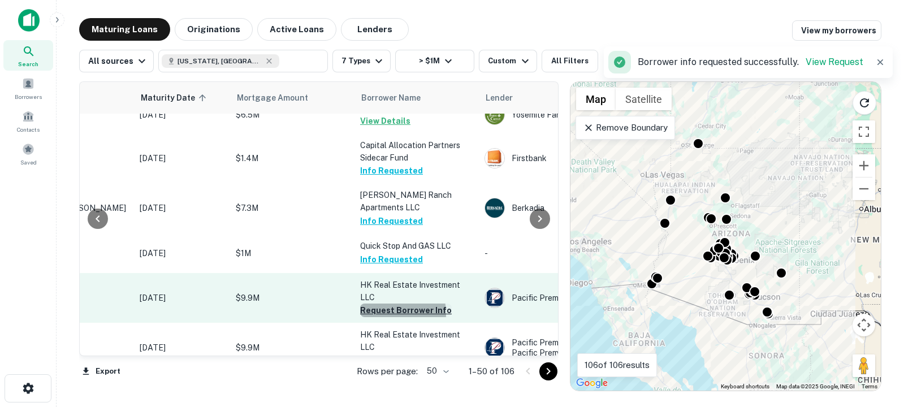
click at [377, 308] on button "Request Borrower Info" at bounding box center [406, 311] width 92 height 14
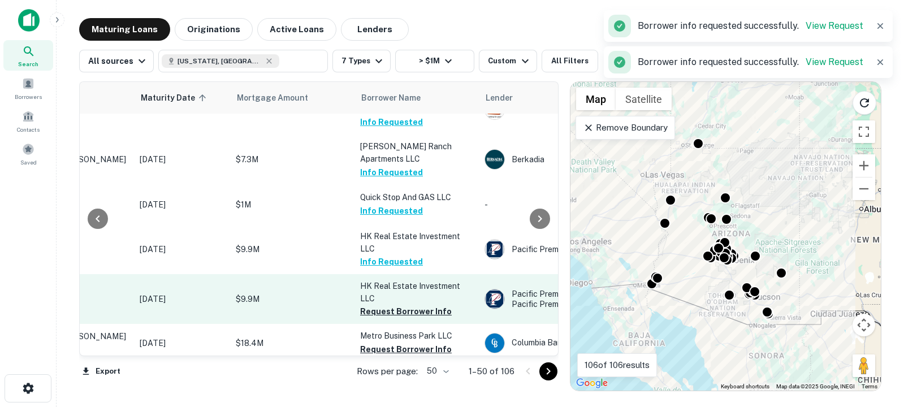
scroll to position [943, 137]
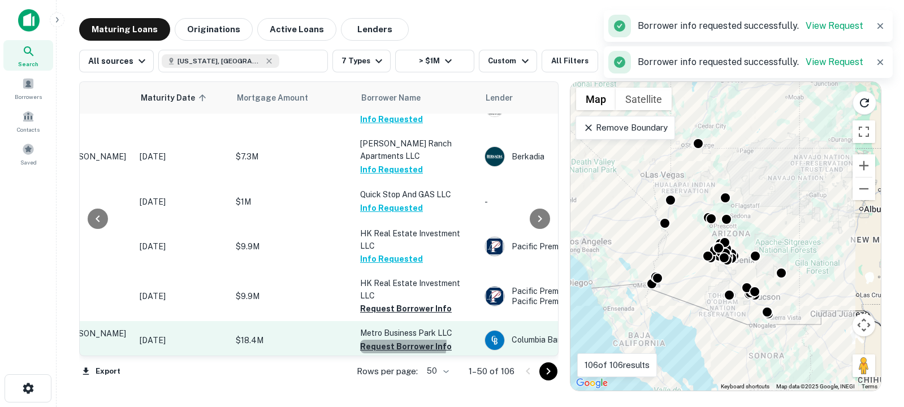
click at [399, 342] on button "Request Borrower Info" at bounding box center [406, 347] width 92 height 14
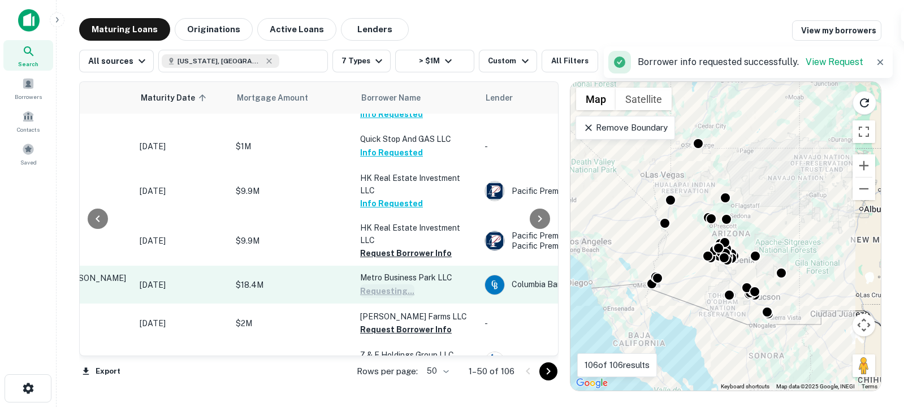
scroll to position [999, 137]
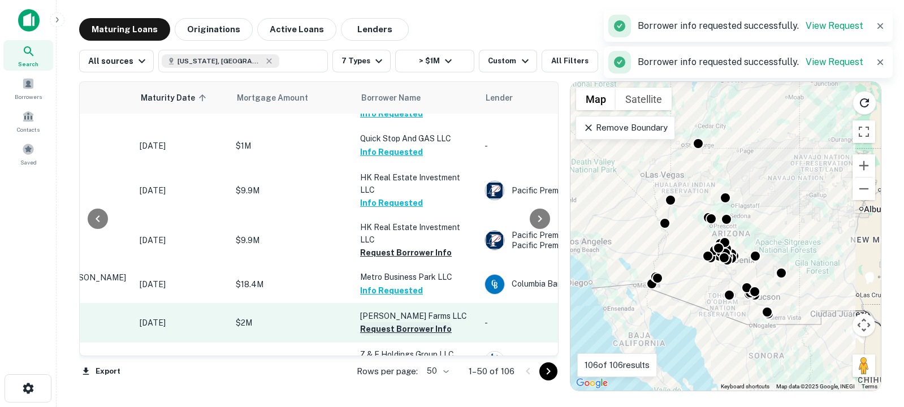
click at [397, 327] on button "Request Borrower Info" at bounding box center [406, 329] width 92 height 14
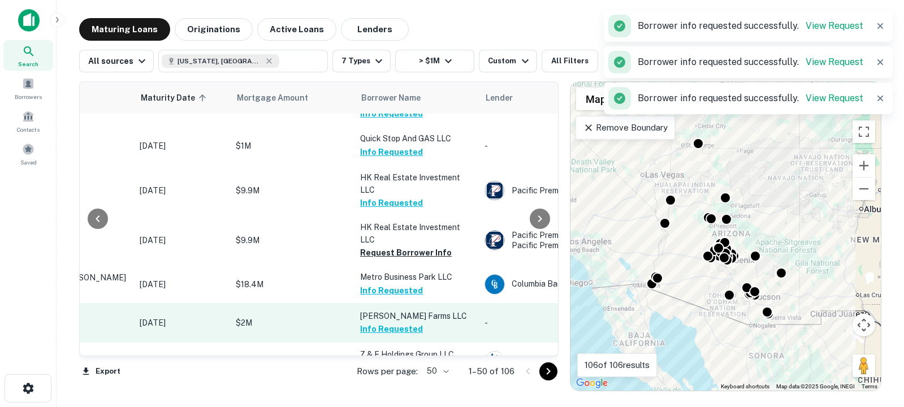
scroll to position [1072, 137]
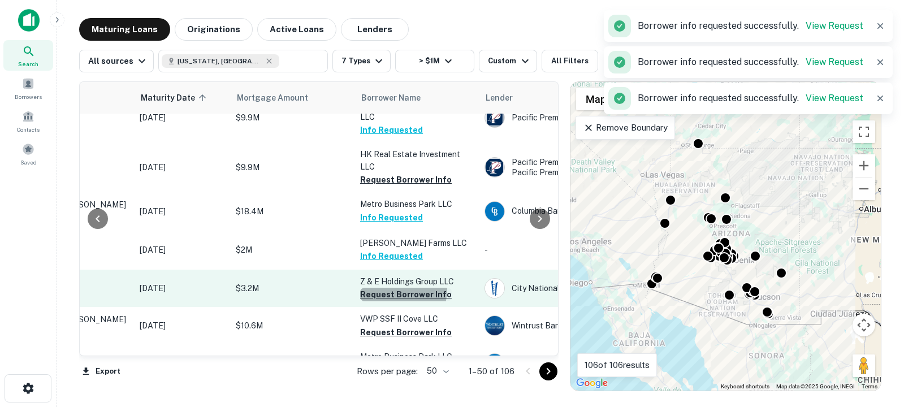
click at [395, 291] on button "Request Borrower Info" at bounding box center [406, 295] width 92 height 14
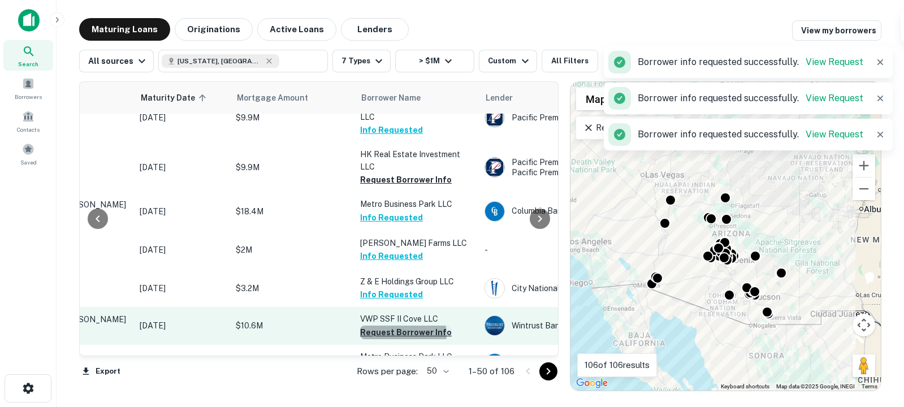
click at [401, 335] on button "Request Borrower Info" at bounding box center [406, 333] width 92 height 14
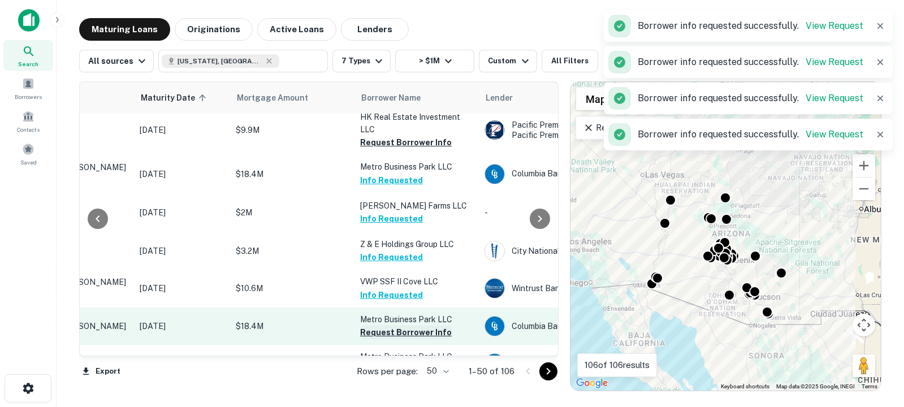
click at [402, 327] on button "Request Borrower Info" at bounding box center [406, 333] width 92 height 14
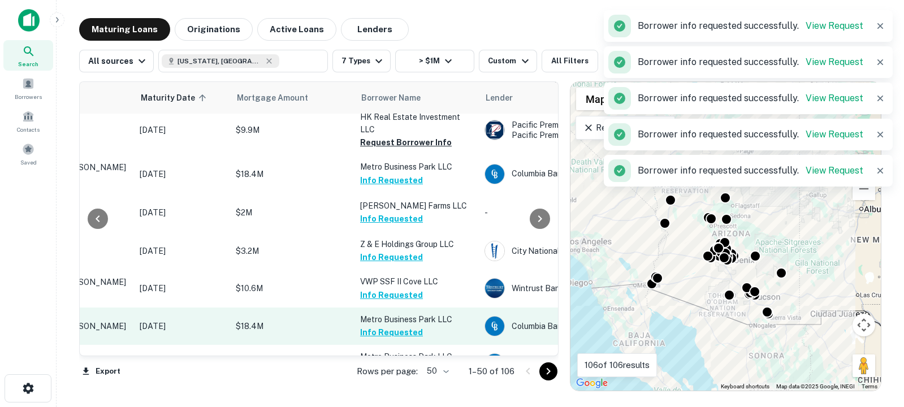
scroll to position [1178, 137]
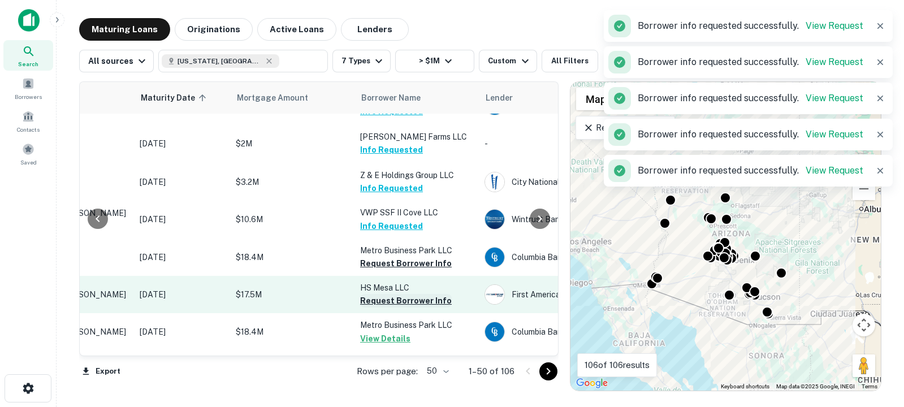
click at [399, 304] on button "Request Borrower Info" at bounding box center [406, 301] width 92 height 14
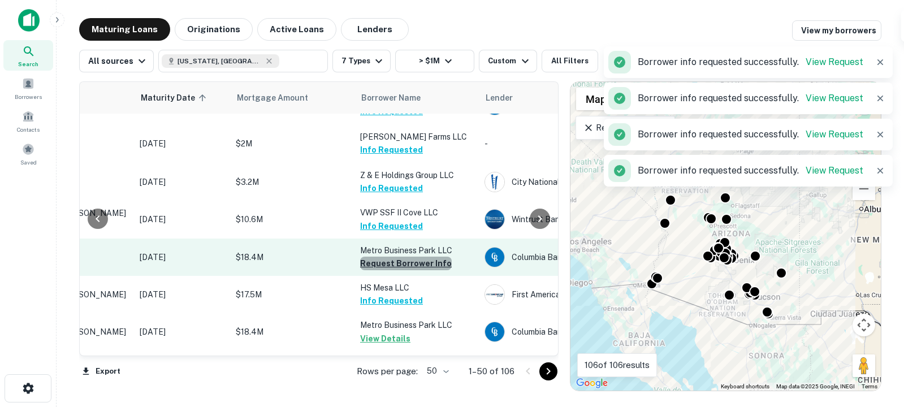
click at [432, 264] on button "Request Borrower Info" at bounding box center [406, 264] width 92 height 14
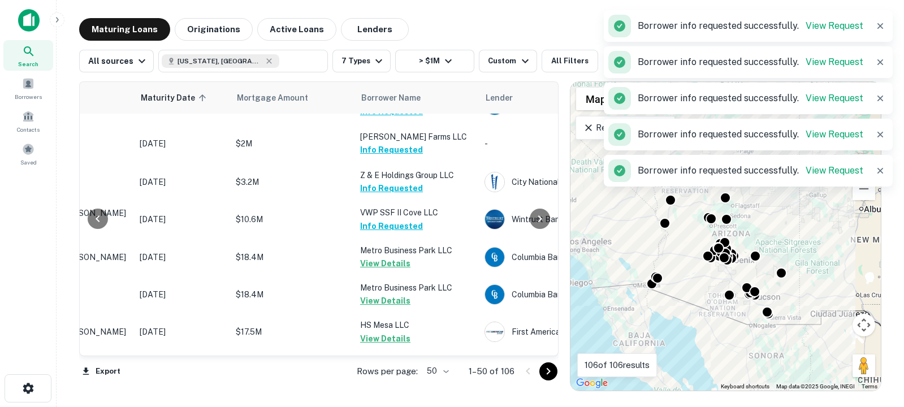
scroll to position [1231, 137]
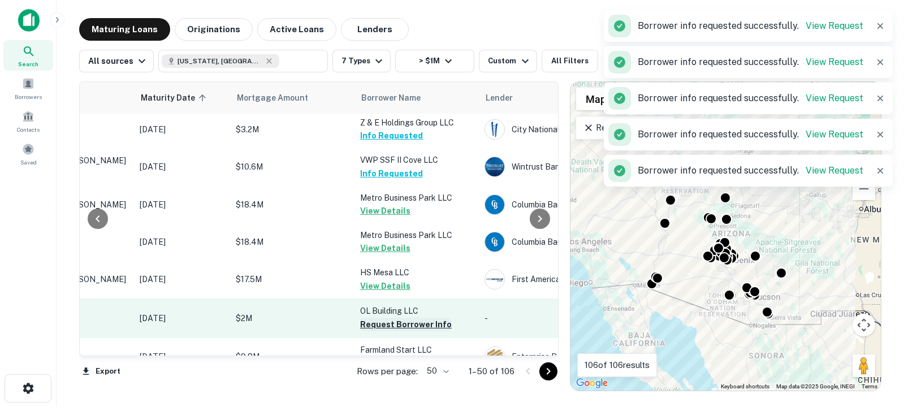
click at [414, 323] on button "Request Borrower Info" at bounding box center [406, 325] width 92 height 14
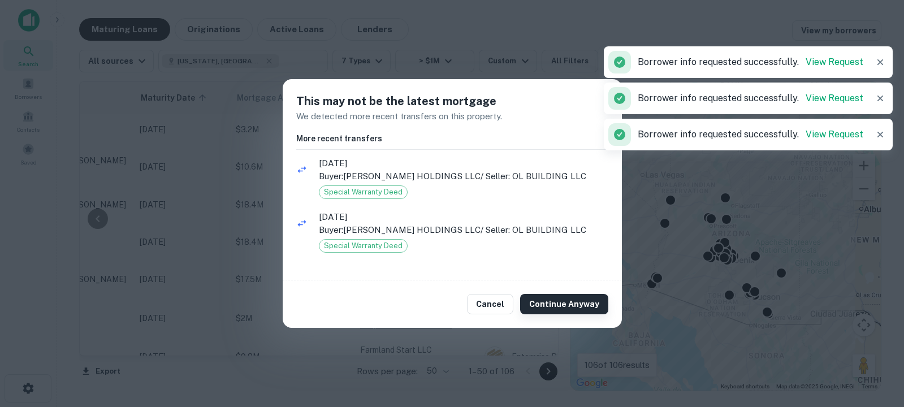
click at [573, 308] on button "Continue Anyway" at bounding box center [564, 304] width 88 height 20
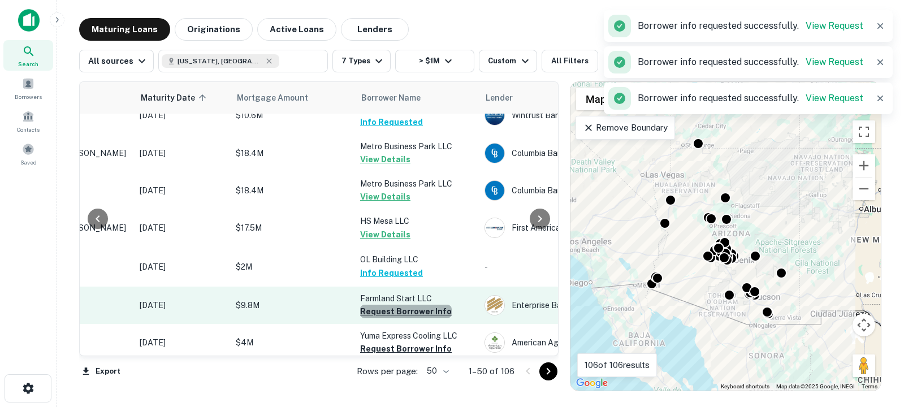
click at [407, 315] on button "Request Borrower Info" at bounding box center [406, 312] width 92 height 14
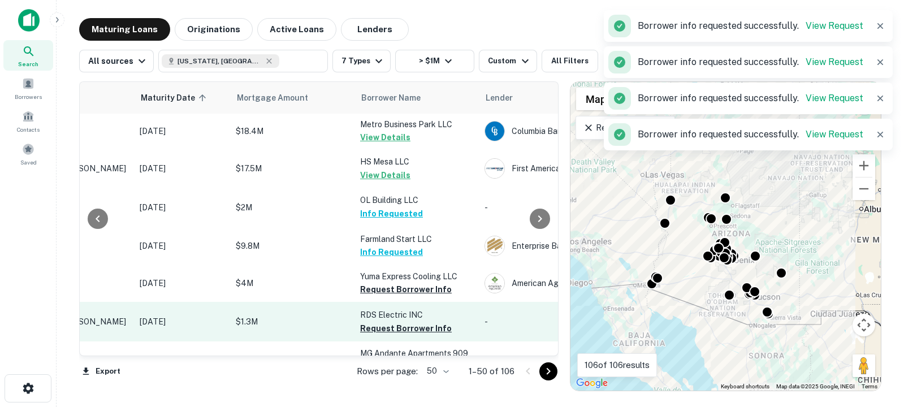
scroll to position [1343, 137]
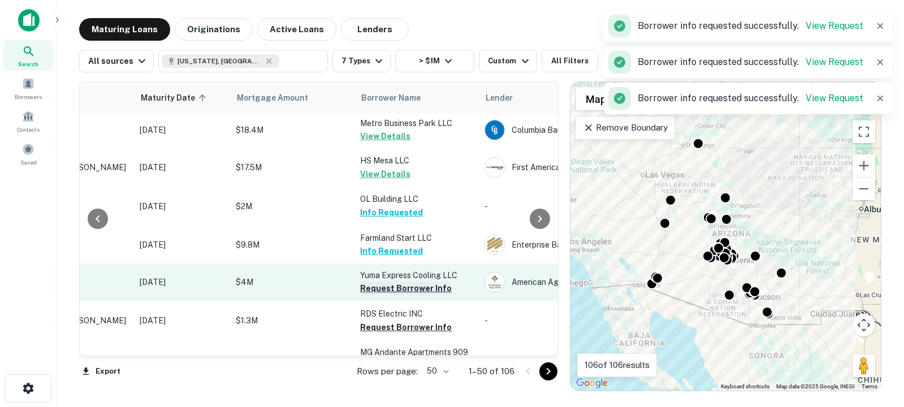
click at [408, 293] on button "Request Borrower Info" at bounding box center [406, 289] width 92 height 14
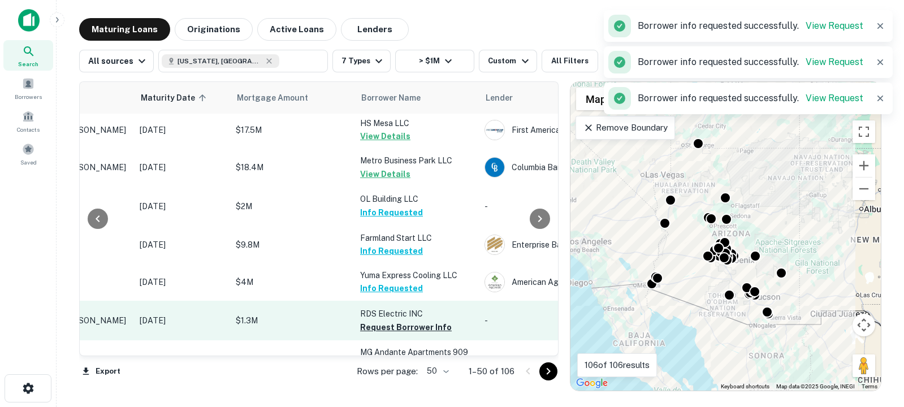
scroll to position [1377, 137]
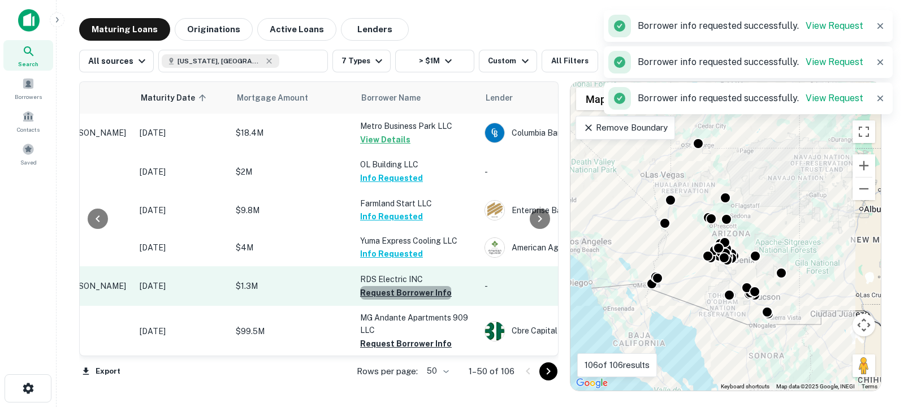
click at [405, 292] on button "Request Borrower Info" at bounding box center [406, 293] width 92 height 14
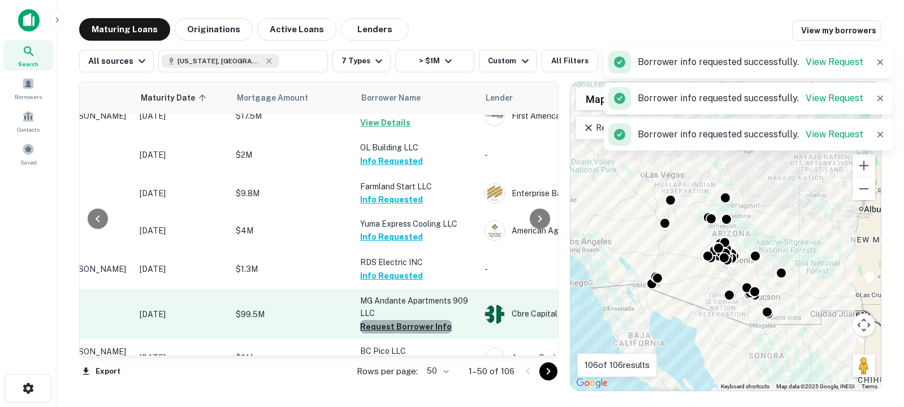
click at [418, 330] on button "Request Borrower Info" at bounding box center [406, 327] width 92 height 14
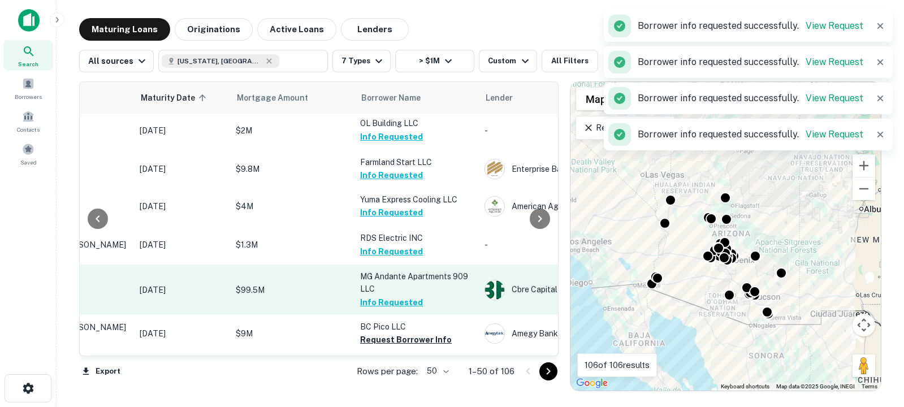
scroll to position [1452, 137]
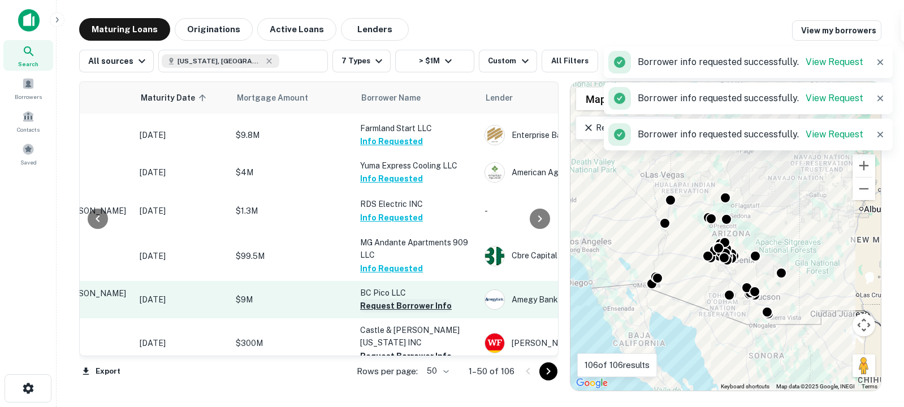
click at [403, 306] on button "Request Borrower Info" at bounding box center [406, 306] width 92 height 14
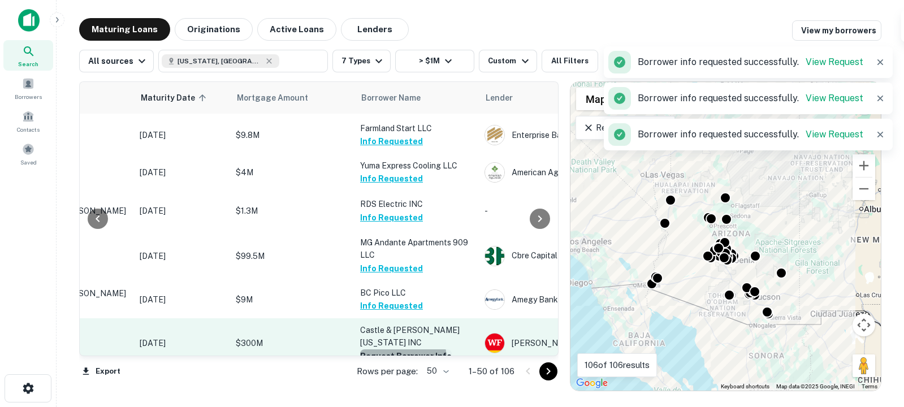
click at [401, 349] on button "Request Borrower Info" at bounding box center [406, 356] width 92 height 14
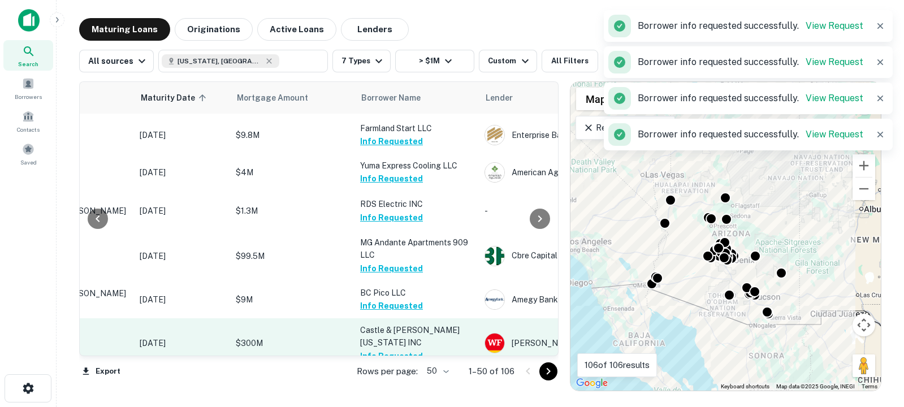
scroll to position [1508, 137]
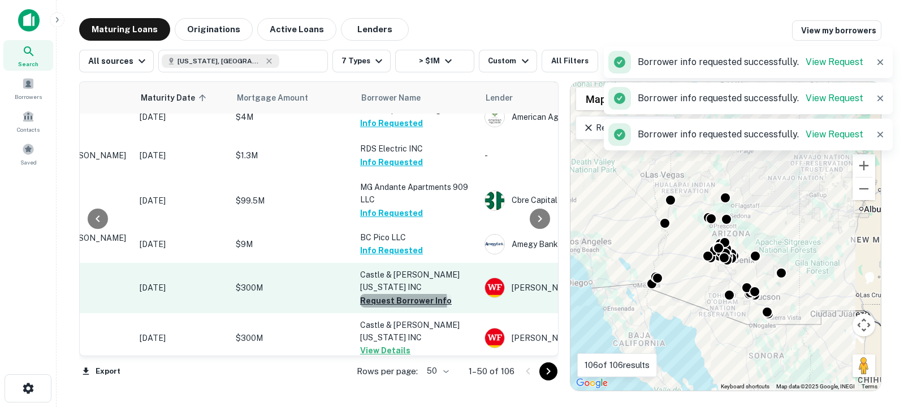
click at [403, 294] on button "Request Borrower Info" at bounding box center [406, 301] width 92 height 14
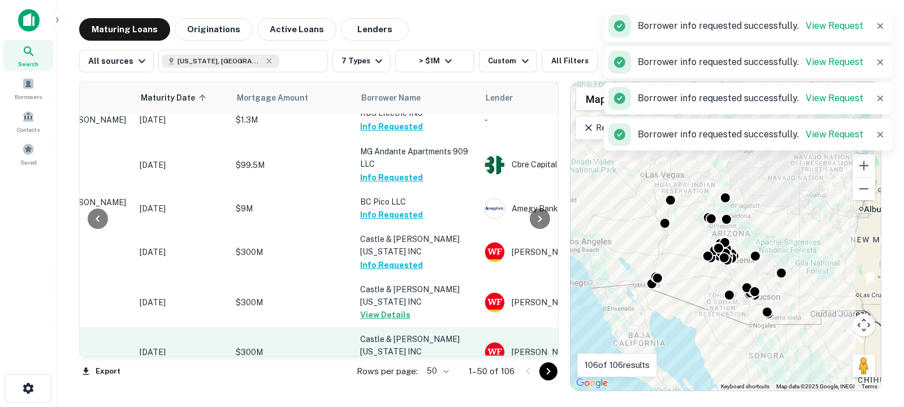
scroll to position [1557, 137]
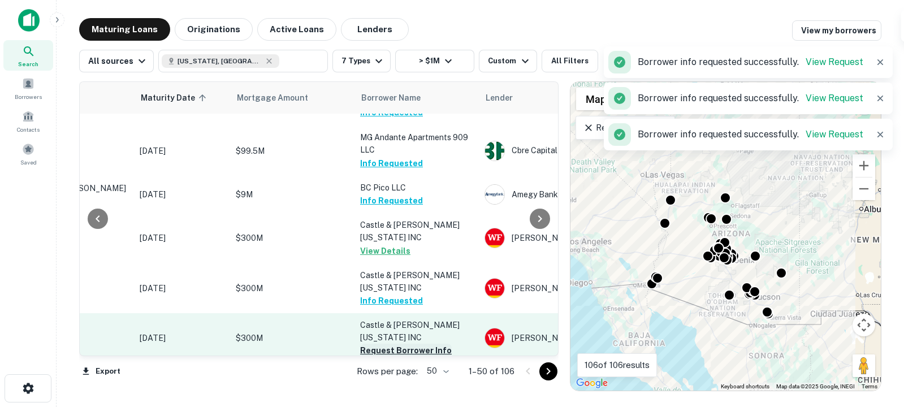
click at [391, 344] on button "Request Borrower Info" at bounding box center [406, 351] width 92 height 14
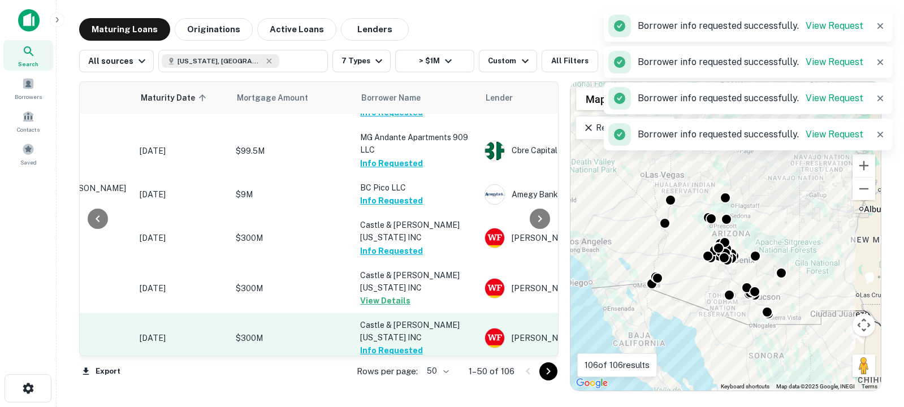
scroll to position [1619, 137]
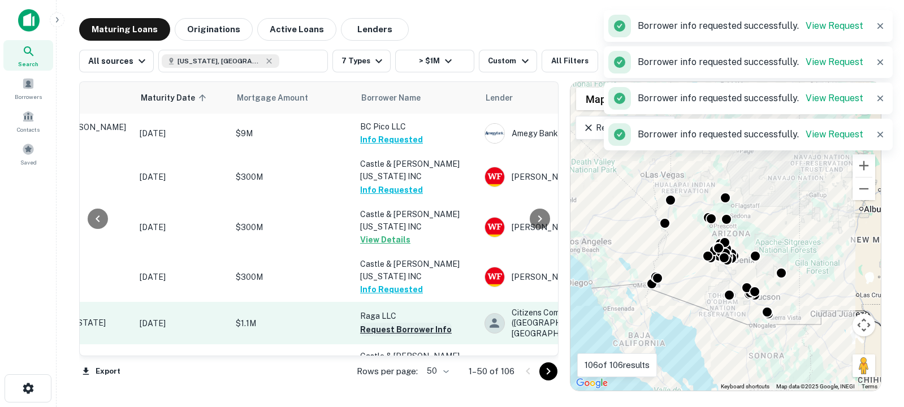
click at [396, 323] on button "Request Borrower Info" at bounding box center [406, 330] width 92 height 14
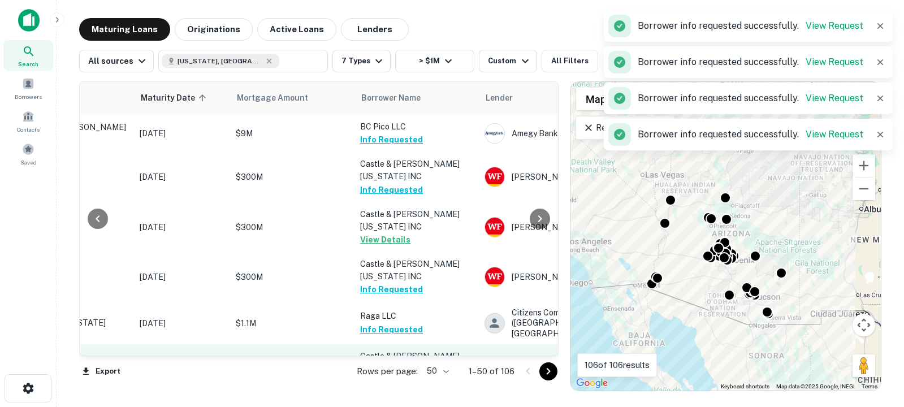
click at [394, 375] on button "Request Borrower Info" at bounding box center [406, 382] width 92 height 14
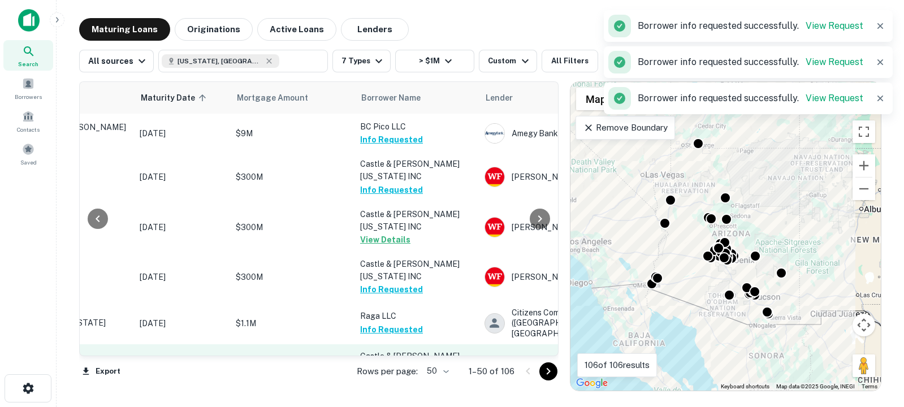
scroll to position [1682, 137]
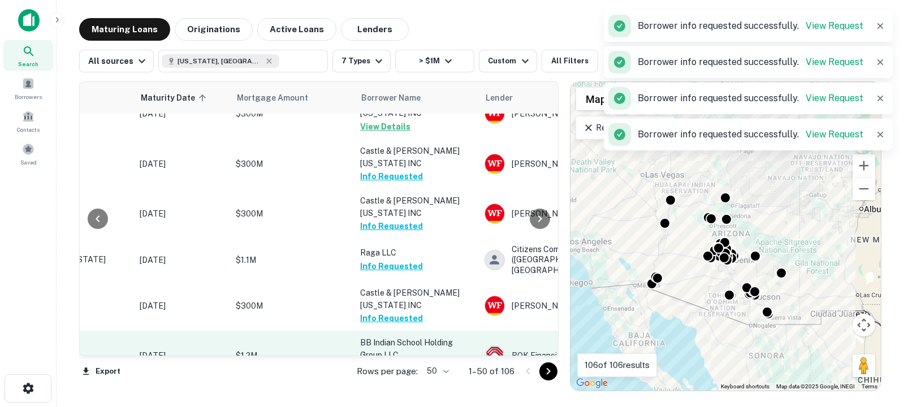
click at [399, 362] on button "Request Borrower Info" at bounding box center [406, 369] width 92 height 14
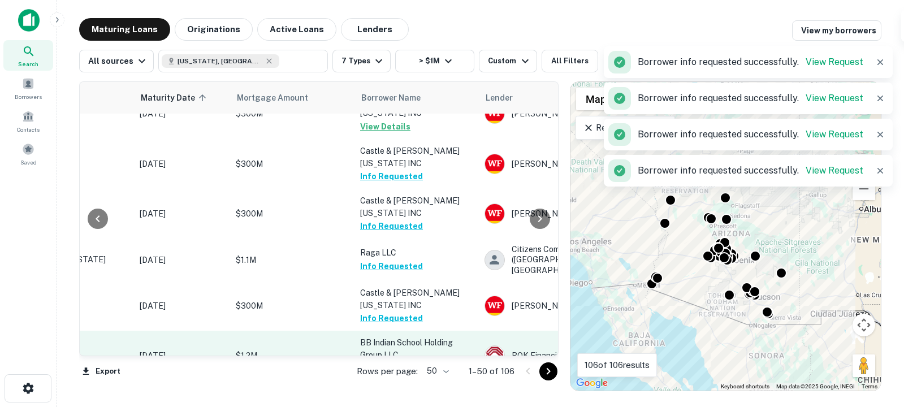
scroll to position [1739, 137]
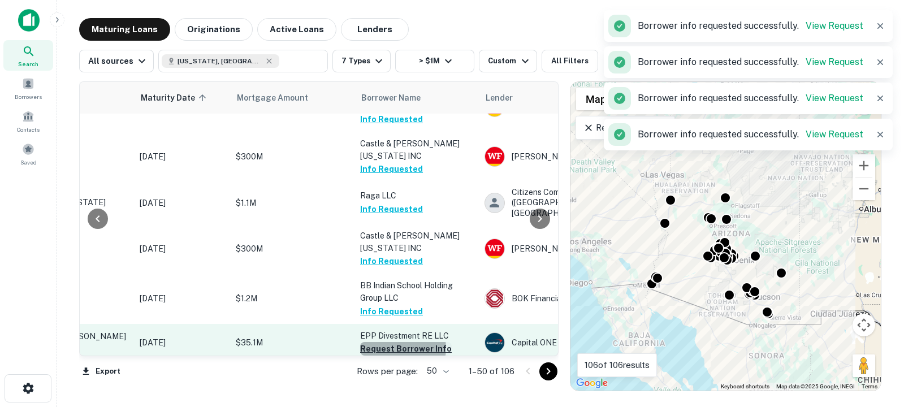
click at [401, 342] on button "Request Borrower Info" at bounding box center [406, 349] width 92 height 14
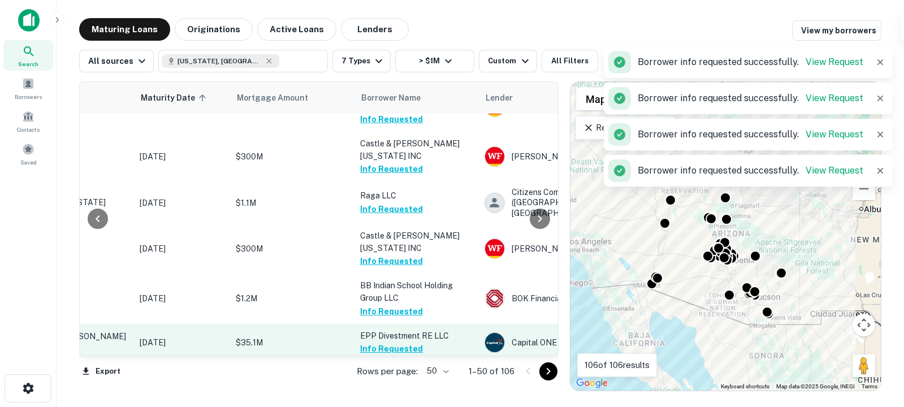
scroll to position [1767, 137]
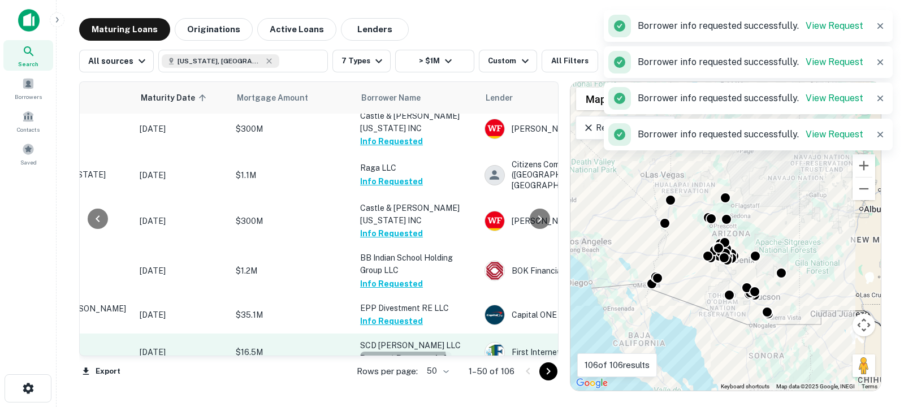
click at [395, 352] on button "Request Borrower Info" at bounding box center [406, 359] width 92 height 14
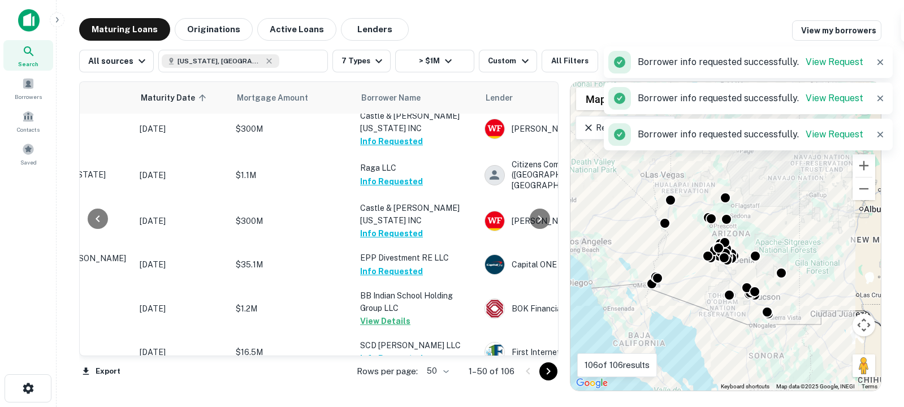
click at [383, 390] on button "Request Borrower Info" at bounding box center [406, 397] width 92 height 14
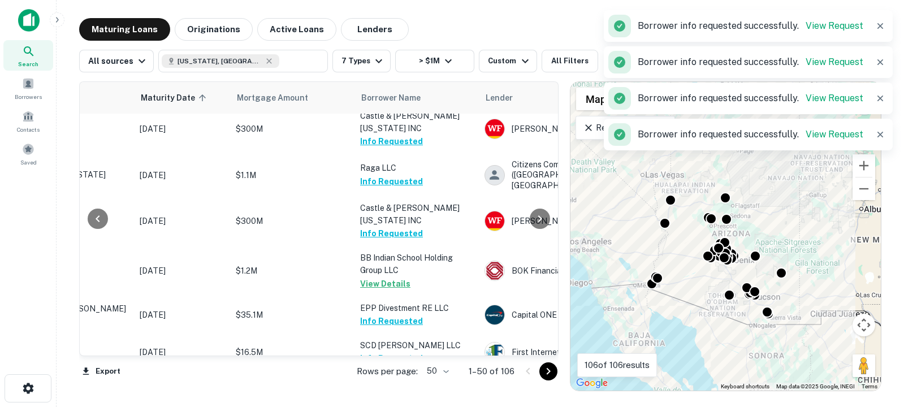
click at [553, 374] on icon "Go to next page" at bounding box center [549, 372] width 14 height 14
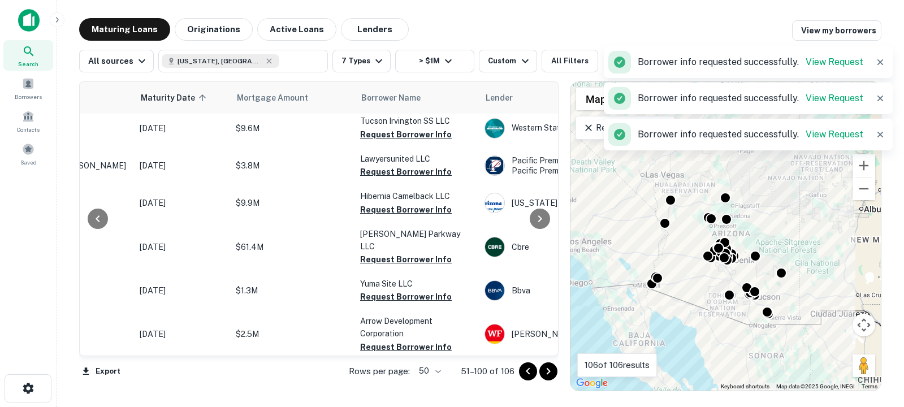
scroll to position [1760, 137]
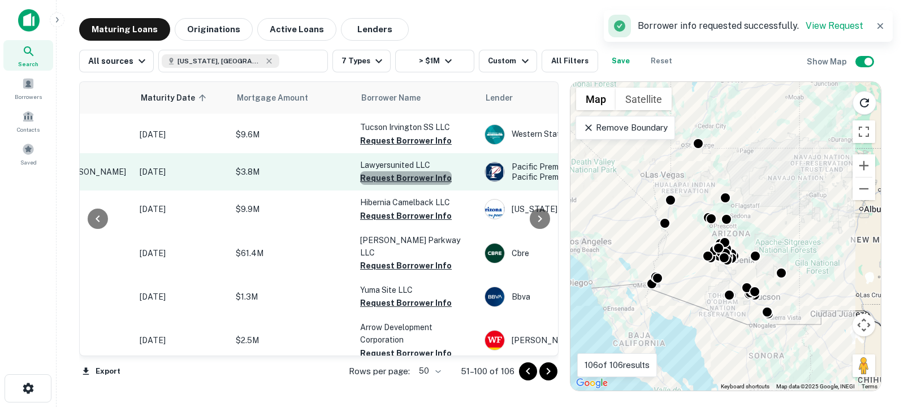
click at [416, 171] on button "Request Borrower Info" at bounding box center [406, 178] width 92 height 14
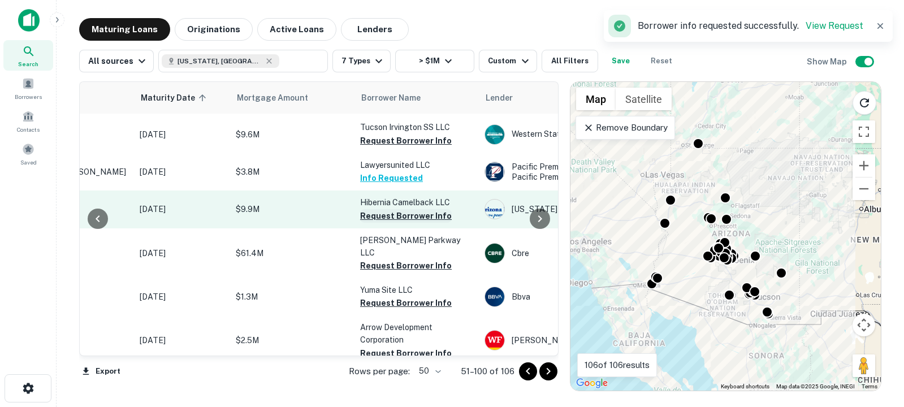
click at [411, 209] on button "Request Borrower Info" at bounding box center [406, 216] width 92 height 14
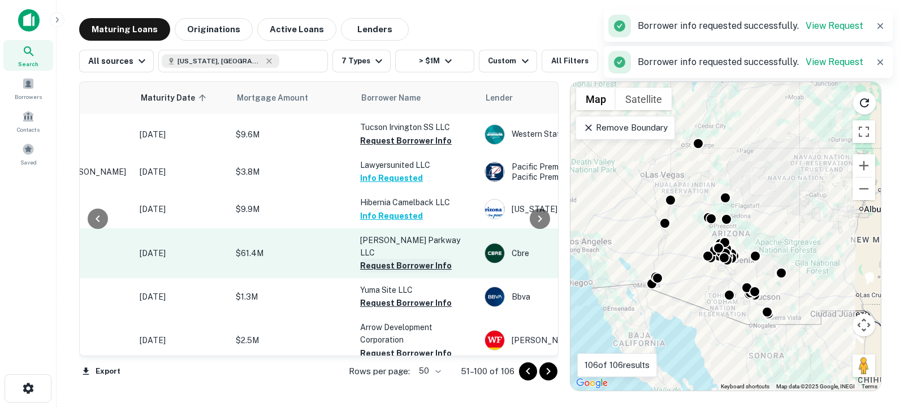
click at [401, 259] on button "Request Borrower Info" at bounding box center [406, 266] width 92 height 14
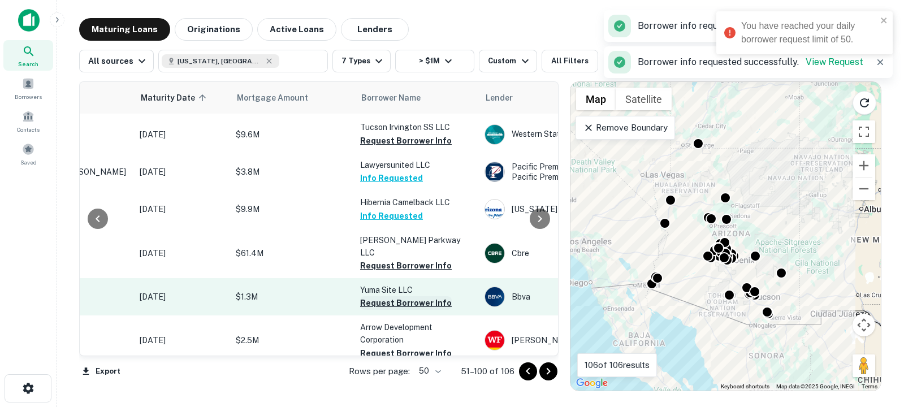
click at [391, 296] on button "Request Borrower Info" at bounding box center [406, 303] width 92 height 14
